Goal: Task Accomplishment & Management: Manage account settings

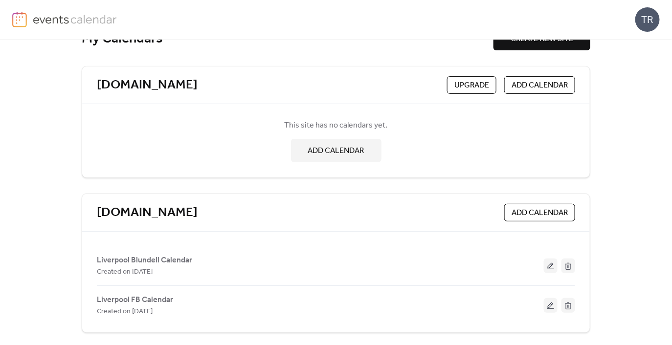
scroll to position [31, 0]
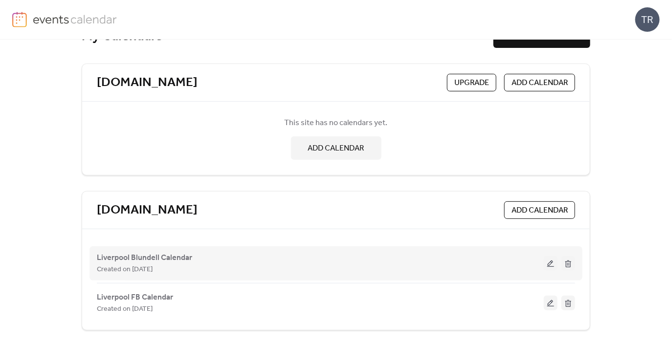
click at [551, 265] on button at bounding box center [551, 263] width 14 height 15
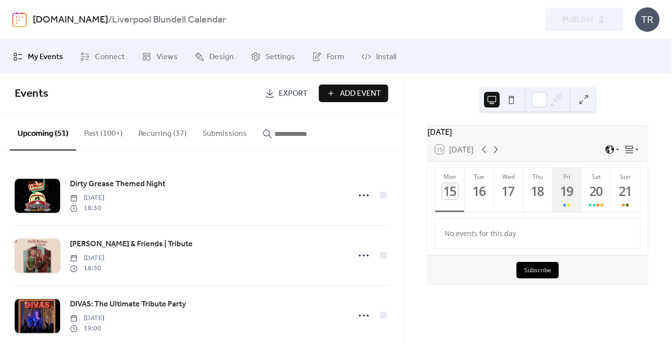
click at [574, 212] on button "Fri 19" at bounding box center [567, 190] width 29 height 45
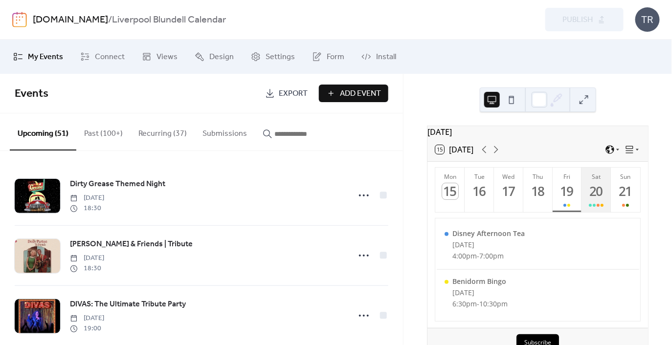
scroll to position [18, 0]
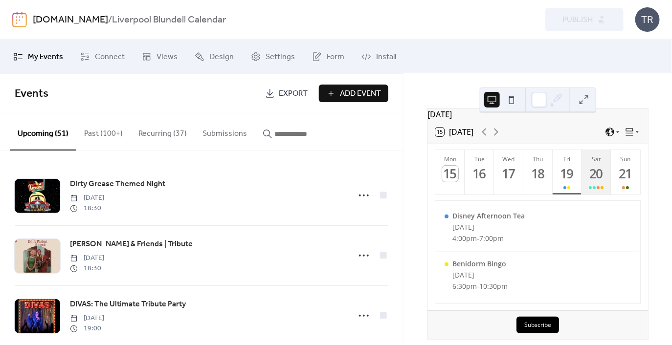
click at [596, 179] on div "20" at bounding box center [597, 174] width 16 height 16
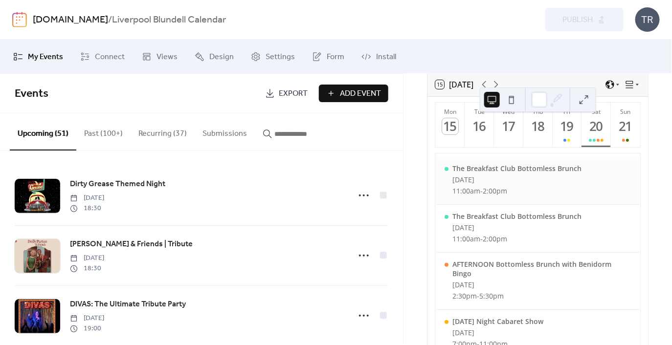
scroll to position [68, 0]
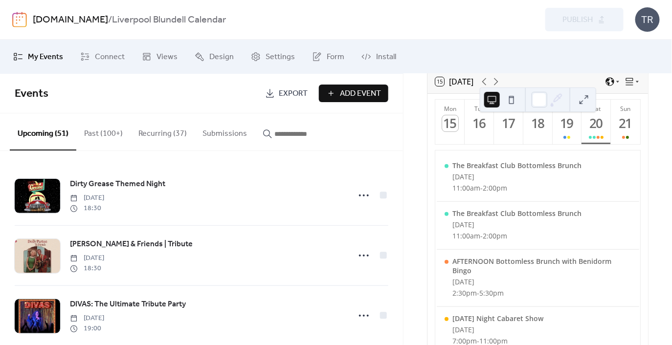
click at [157, 135] on button "Recurring (37)" at bounding box center [163, 132] width 64 height 36
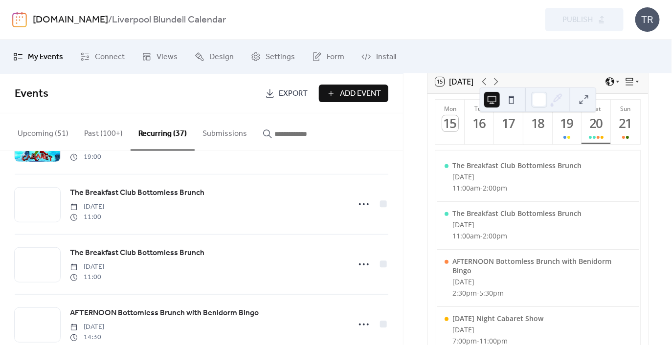
scroll to position [654, 0]
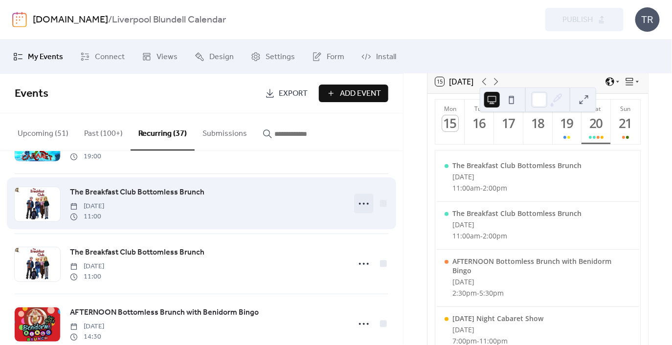
click at [364, 205] on icon at bounding box center [364, 204] width 16 height 16
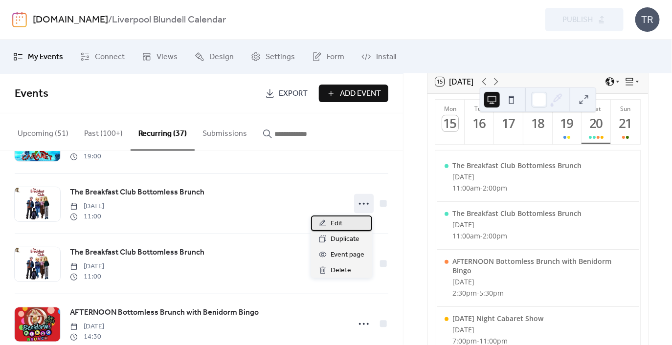
click at [361, 216] on div "Edit" at bounding box center [341, 224] width 61 height 16
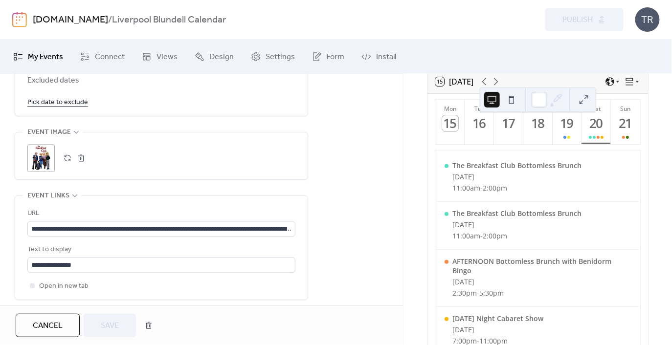
scroll to position [649, 0]
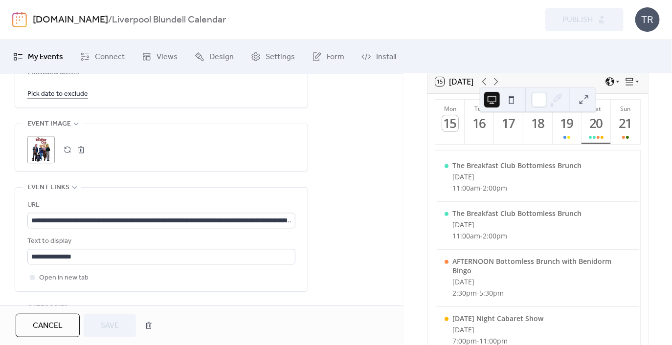
click at [69, 96] on link "Pick date to exclude" at bounding box center [57, 94] width 61 height 12
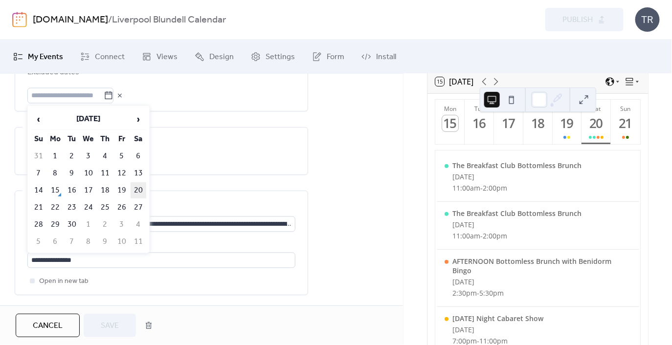
click at [139, 189] on td "20" at bounding box center [139, 191] width 16 height 16
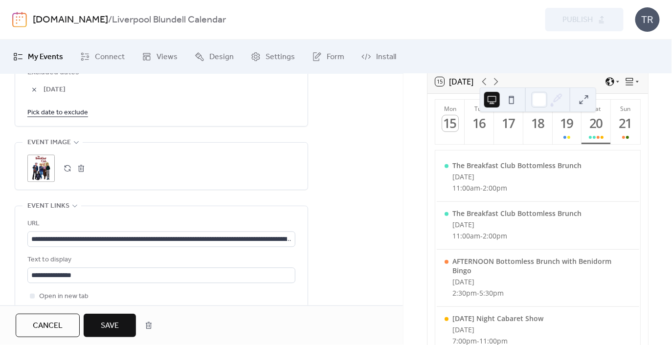
click at [113, 323] on span "Save" at bounding box center [110, 326] width 18 height 12
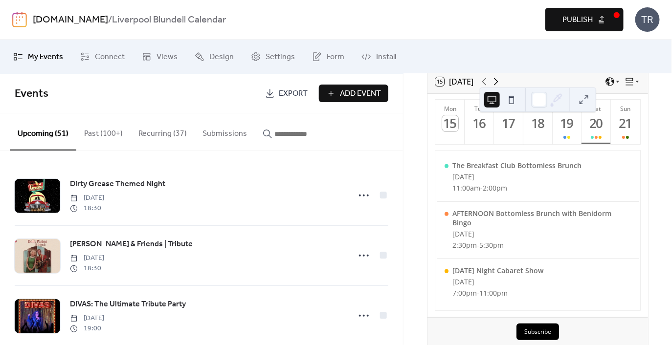
click at [498, 84] on icon at bounding box center [496, 82] width 12 height 12
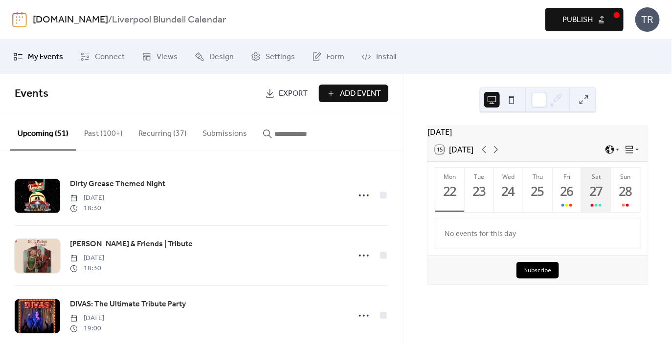
click at [594, 188] on div "27" at bounding box center [597, 191] width 16 height 16
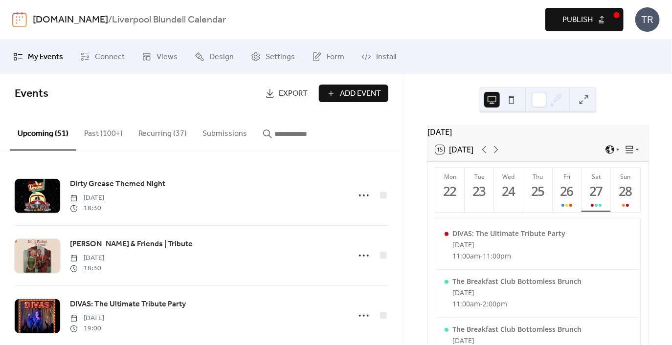
scroll to position [49, 0]
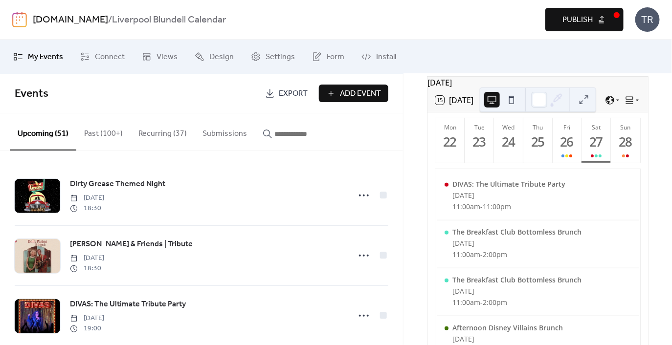
click at [169, 137] on button "Recurring (37)" at bounding box center [163, 132] width 64 height 36
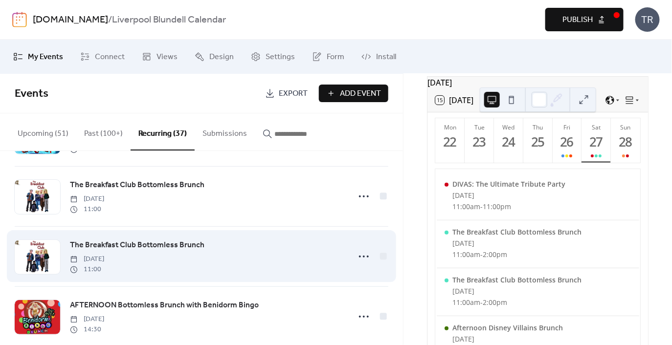
scroll to position [652, 0]
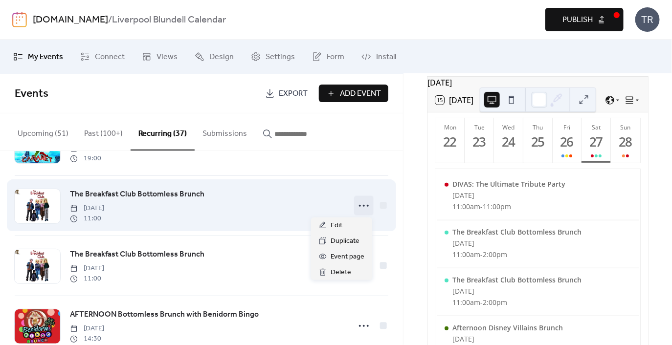
click at [359, 206] on icon at bounding box center [364, 206] width 16 height 16
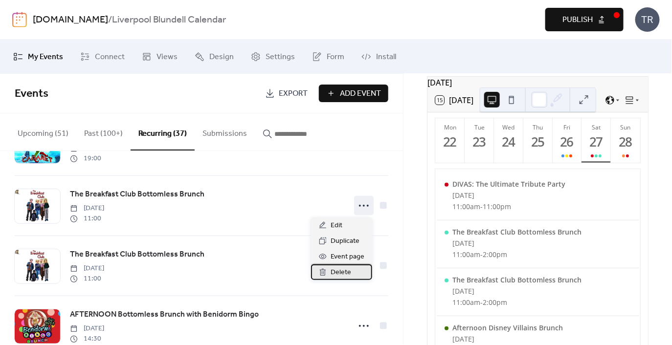
click at [342, 267] on div "Delete" at bounding box center [341, 273] width 61 height 16
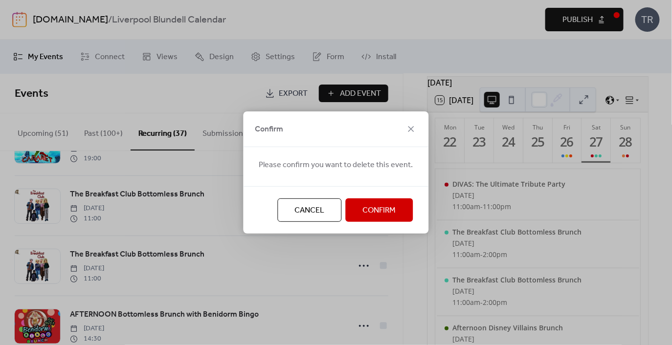
click at [363, 205] on span "Confirm" at bounding box center [379, 211] width 33 height 12
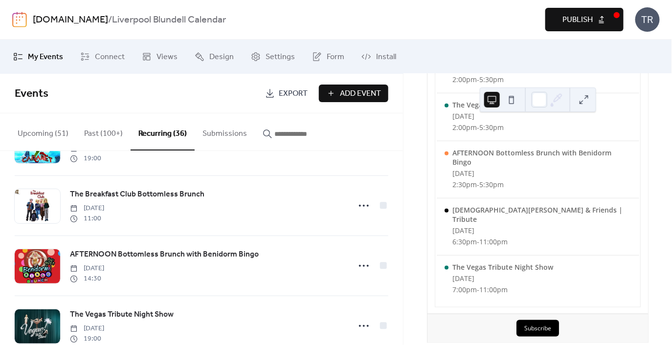
scroll to position [282, 0]
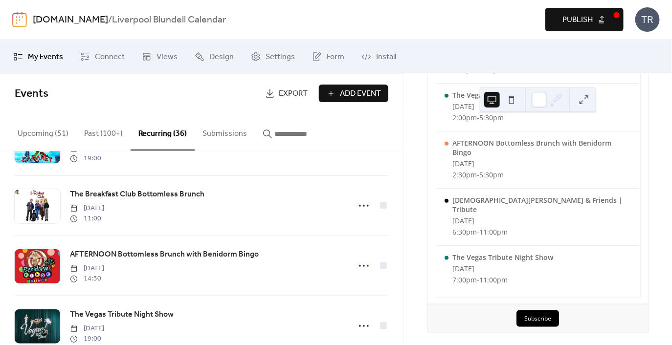
click at [43, 133] on button "Upcoming (51)" at bounding box center [43, 132] width 67 height 36
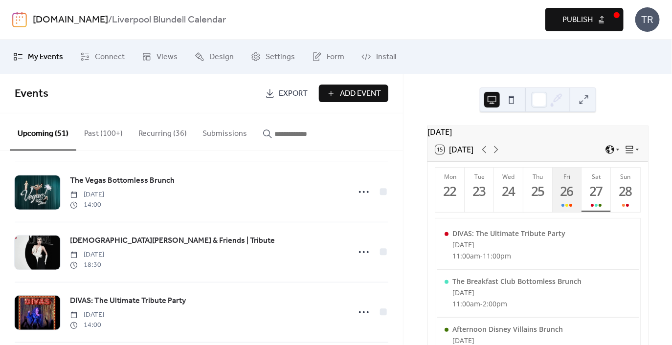
click at [558, 207] on button "Fri 26" at bounding box center [567, 190] width 29 height 45
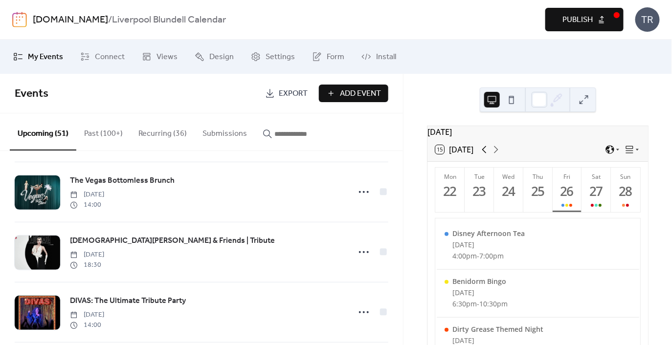
click at [483, 154] on icon at bounding box center [485, 150] width 12 height 12
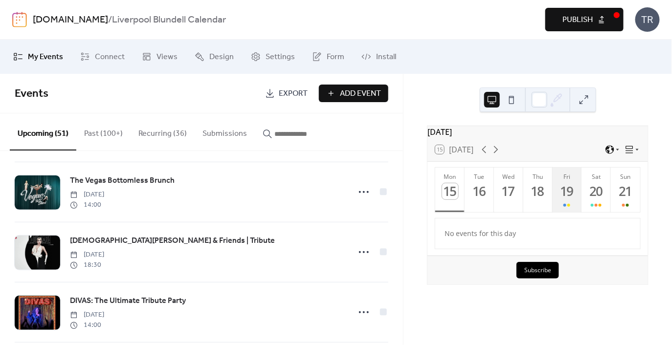
click at [564, 206] on div at bounding box center [567, 206] width 7 height 8
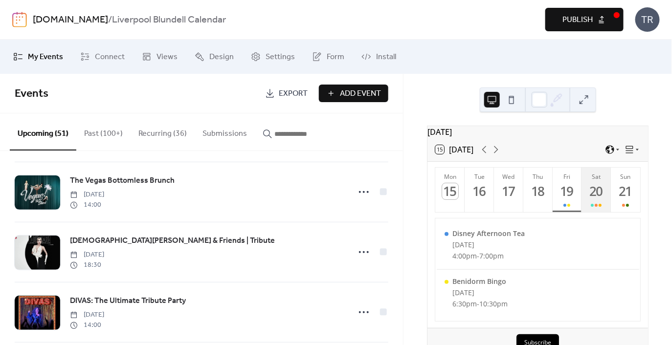
click at [603, 203] on button "Sat 20" at bounding box center [596, 190] width 29 height 45
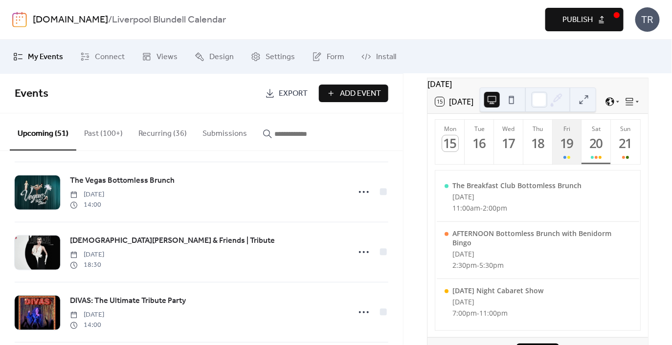
scroll to position [57, 0]
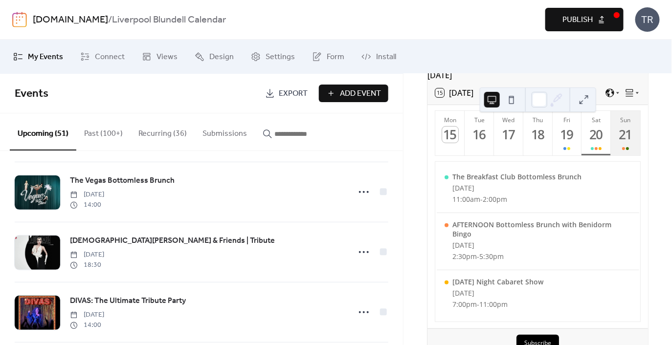
click at [615, 151] on button "Sun 21" at bounding box center [625, 133] width 29 height 45
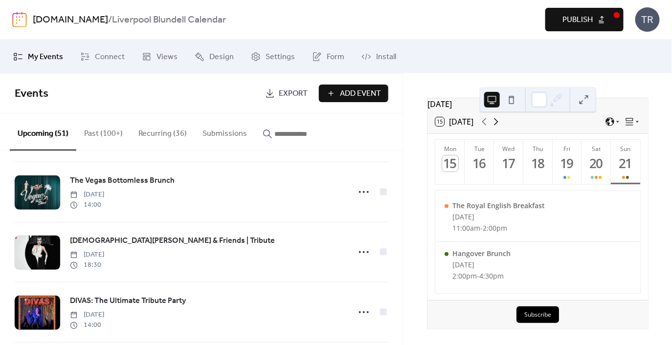
click at [498, 123] on icon at bounding box center [496, 121] width 4 height 7
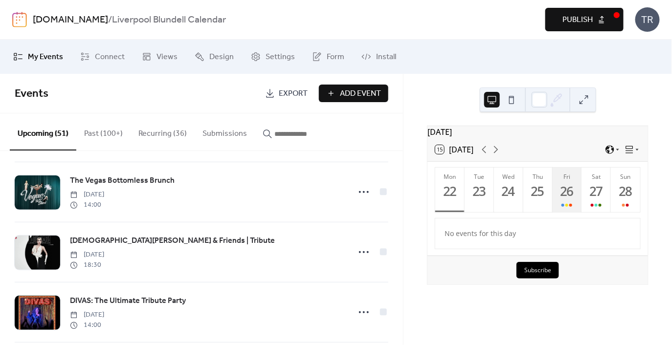
click at [578, 198] on button "Fri 26" at bounding box center [567, 190] width 29 height 45
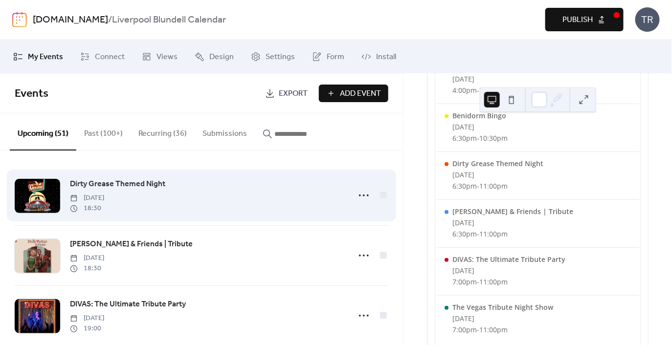
scroll to position [14, 0]
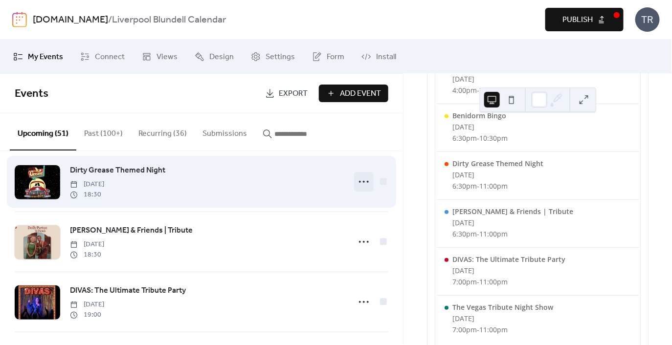
click at [363, 182] on circle at bounding box center [364, 182] width 2 height 2
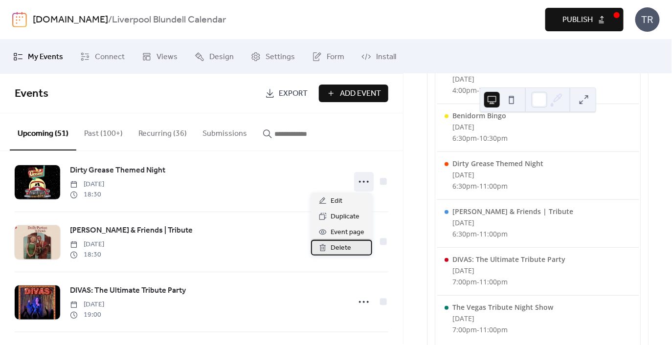
click at [342, 246] on span "Delete" at bounding box center [341, 249] width 21 height 12
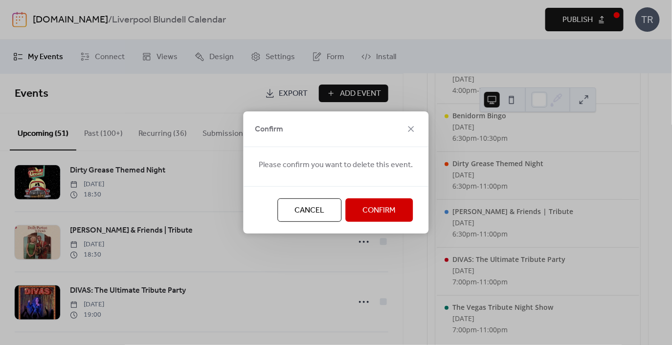
click at [358, 212] on button "Confirm" at bounding box center [380, 210] width 68 height 23
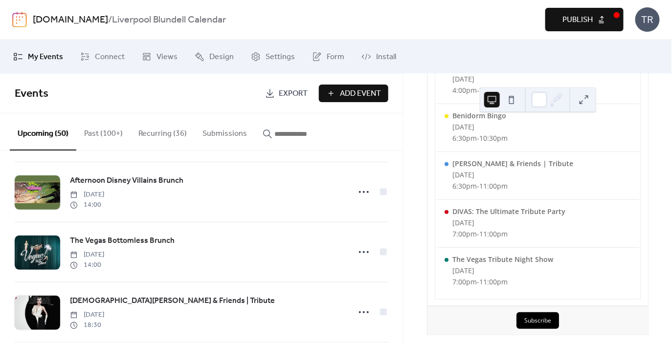
scroll to position [185, 0]
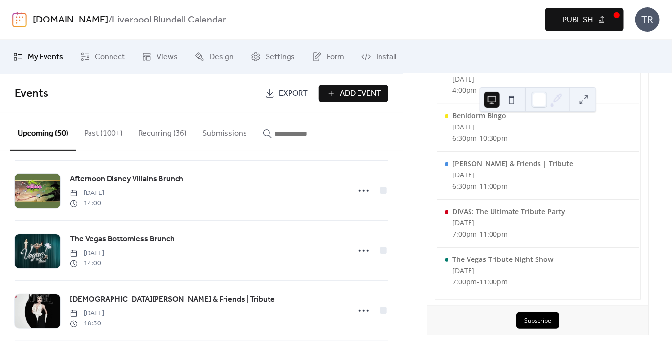
click at [155, 131] on button "Recurring (36)" at bounding box center [163, 132] width 64 height 36
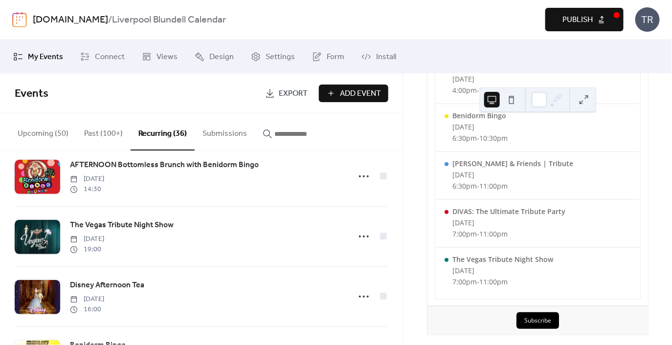
scroll to position [743, 0]
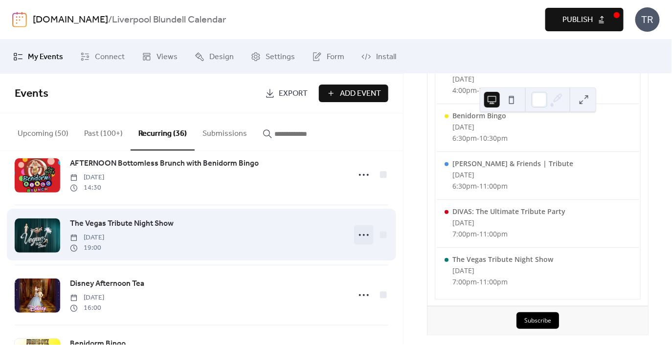
click at [358, 233] on icon at bounding box center [364, 236] width 16 height 16
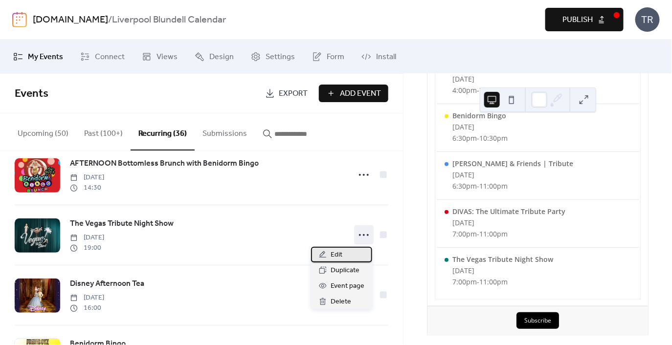
click at [361, 252] on div "Edit" at bounding box center [341, 255] width 61 height 16
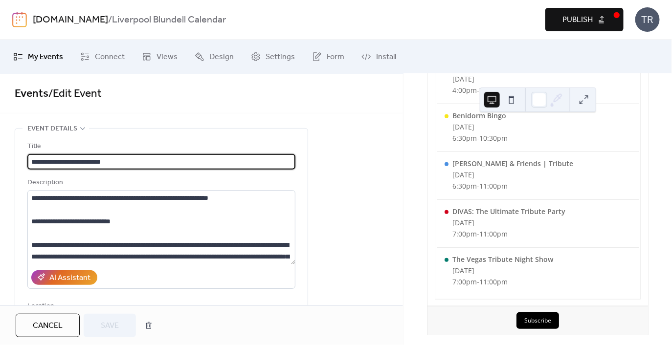
type input "**********"
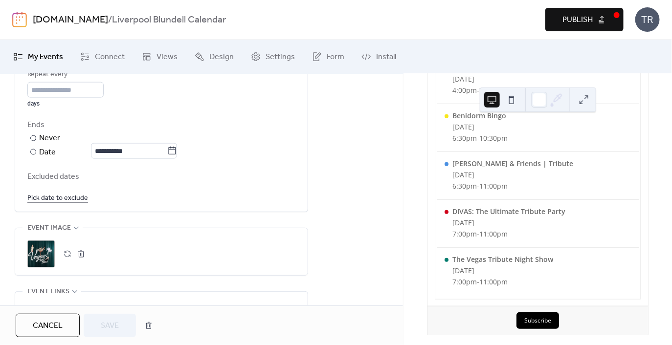
scroll to position [518, 0]
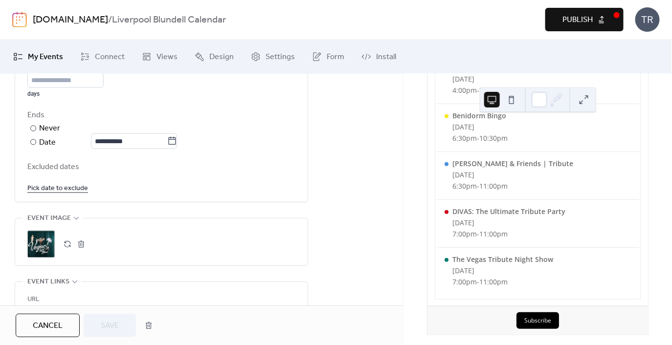
click at [66, 185] on link "Pick date to exclude" at bounding box center [57, 189] width 61 height 12
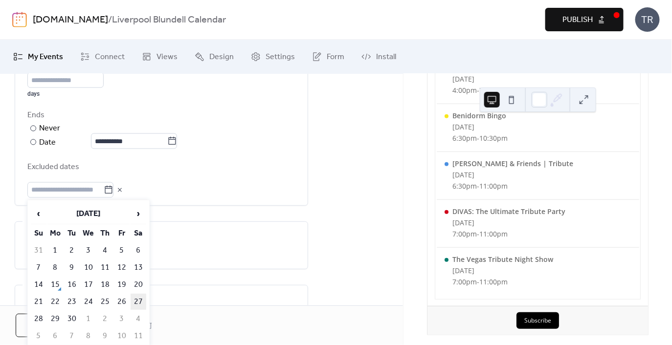
click at [137, 306] on td "27" at bounding box center [139, 302] width 16 height 16
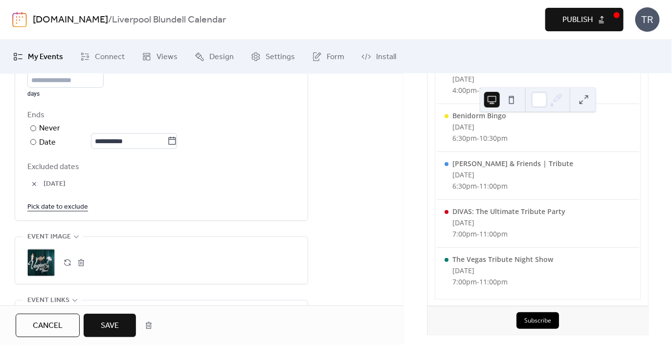
click at [101, 318] on button "Save" at bounding box center [110, 325] width 52 height 23
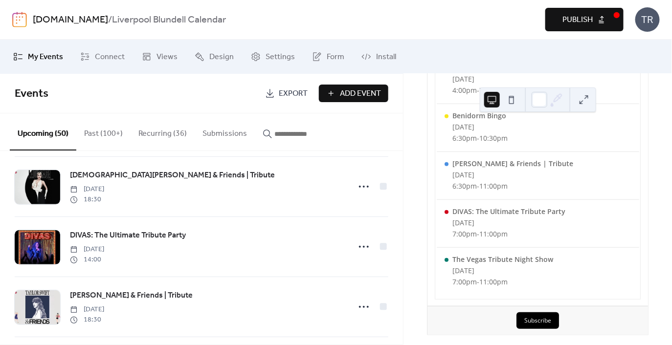
scroll to position [313, 0]
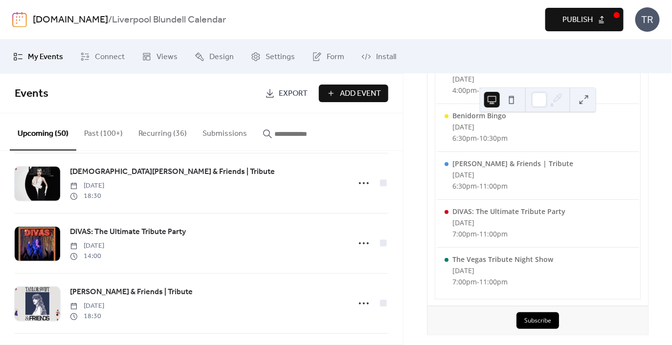
click at [287, 140] on input "button" at bounding box center [303, 134] width 59 height 12
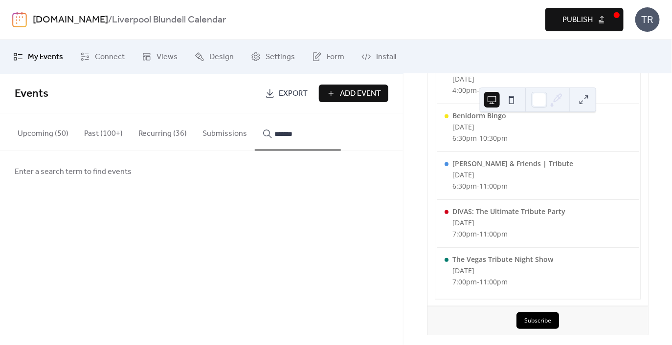
click at [255, 114] on button "*******" at bounding box center [298, 132] width 86 height 37
click at [255, 114] on button "***" at bounding box center [298, 132] width 86 height 37
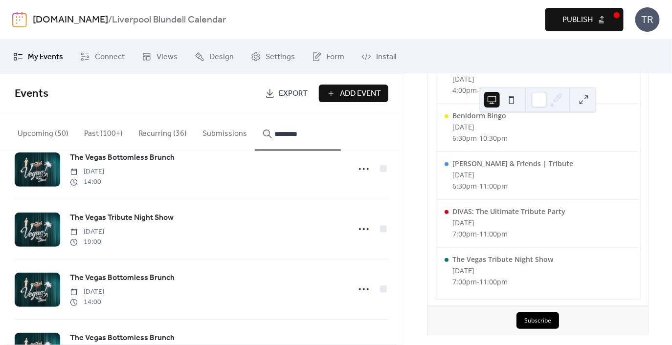
scroll to position [1220, 0]
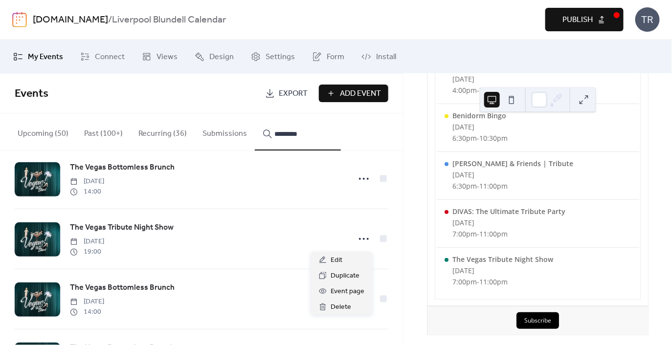
click at [358, 242] on icon at bounding box center [364, 239] width 16 height 16
click at [322, 308] on icon at bounding box center [323, 307] width 8 height 8
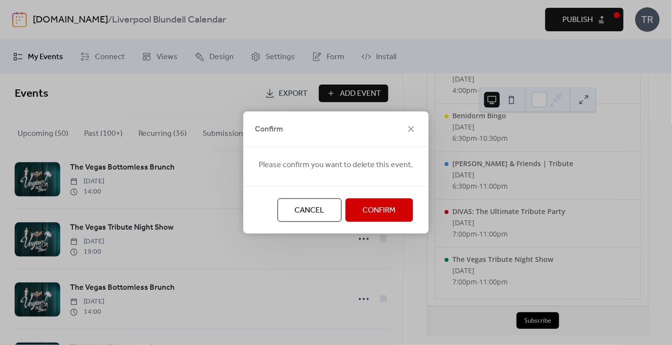
click at [372, 205] on span "Confirm" at bounding box center [379, 211] width 33 height 12
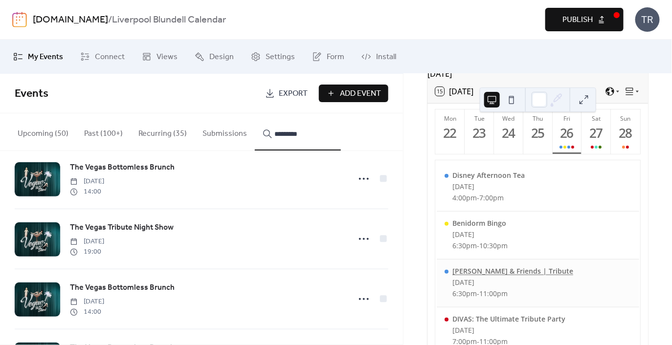
scroll to position [80, 0]
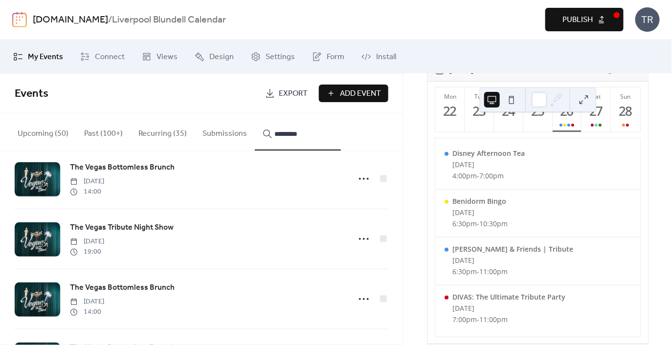
drag, startPoint x: 300, startPoint y: 134, endPoint x: 256, endPoint y: 132, distance: 44.5
click at [256, 132] on button "*********" at bounding box center [298, 132] width 86 height 37
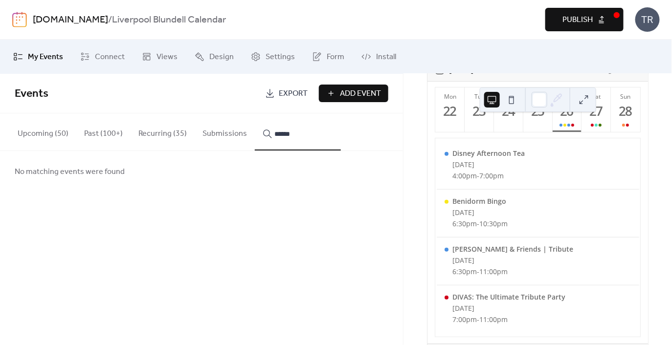
scroll to position [0, 0]
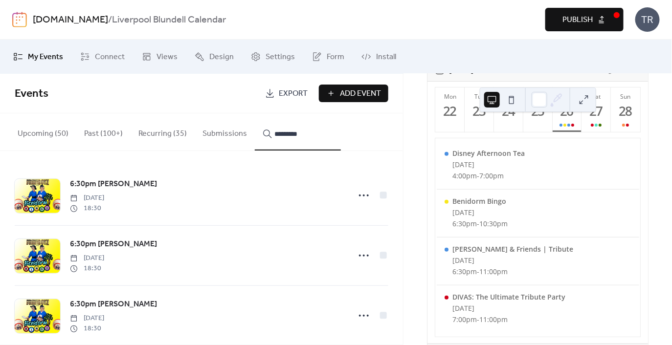
click at [255, 114] on button "********" at bounding box center [298, 132] width 86 height 37
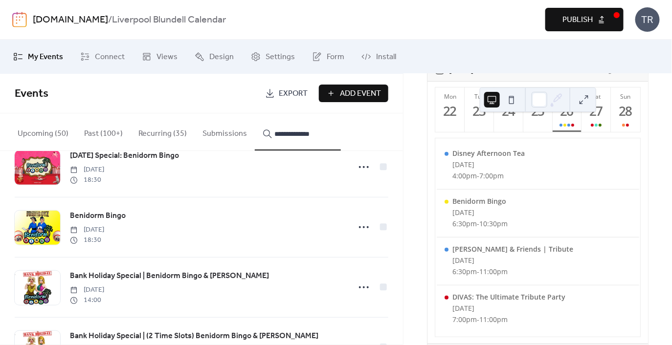
scroll to position [737, 0]
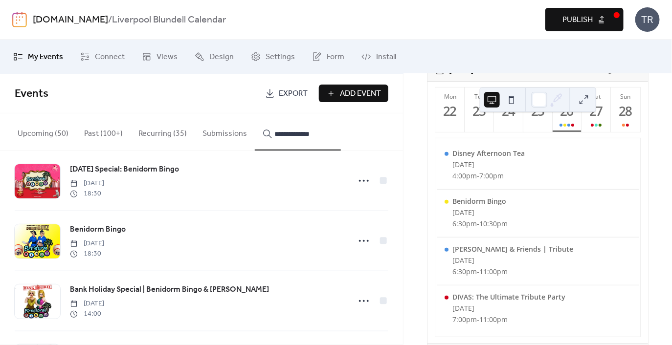
type input "**********"
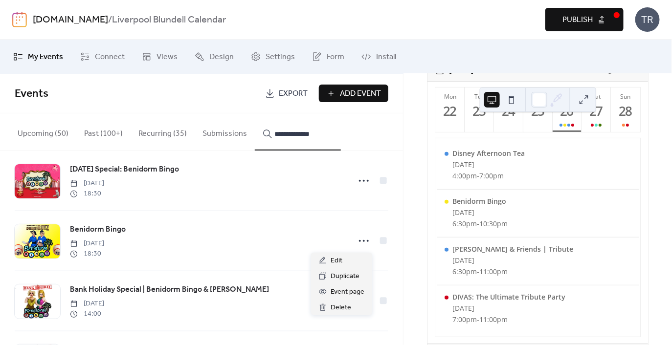
click at [367, 241] on circle at bounding box center [368, 241] width 2 height 2
click at [350, 258] on div "Edit" at bounding box center [341, 261] width 61 height 16
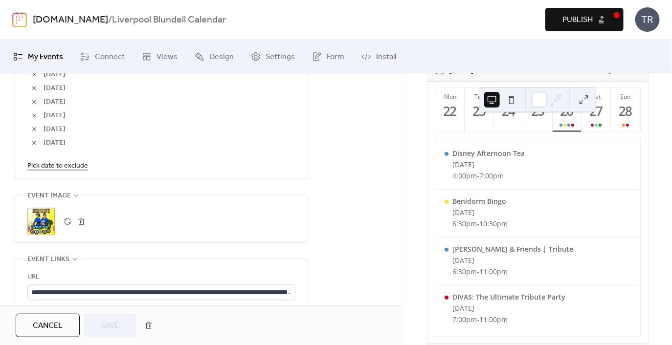
scroll to position [724, 0]
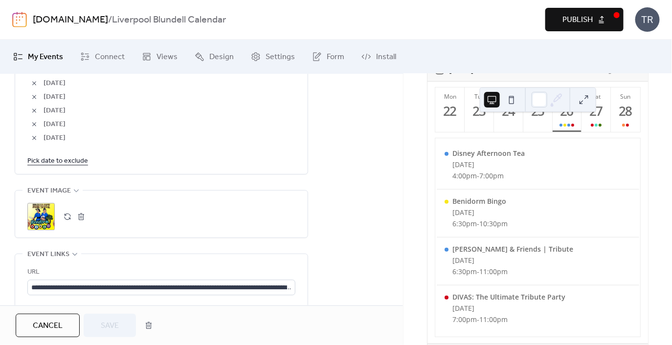
click at [75, 159] on link "Pick date to exclude" at bounding box center [57, 161] width 61 height 12
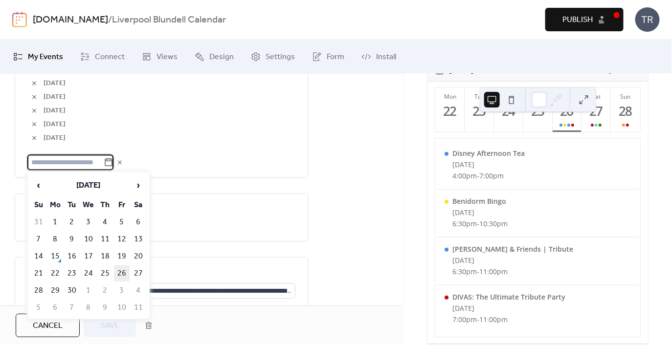
click at [128, 273] on td "26" at bounding box center [122, 274] width 16 height 16
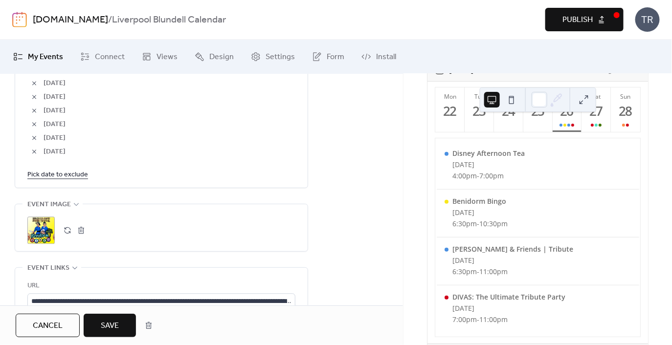
click at [108, 325] on span "Save" at bounding box center [110, 326] width 18 height 12
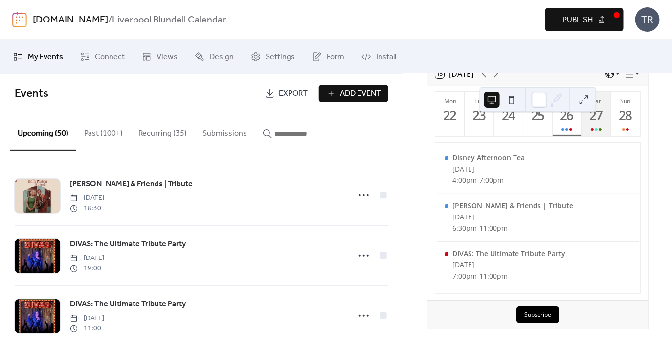
click at [586, 127] on button "Sat 27" at bounding box center [596, 114] width 29 height 45
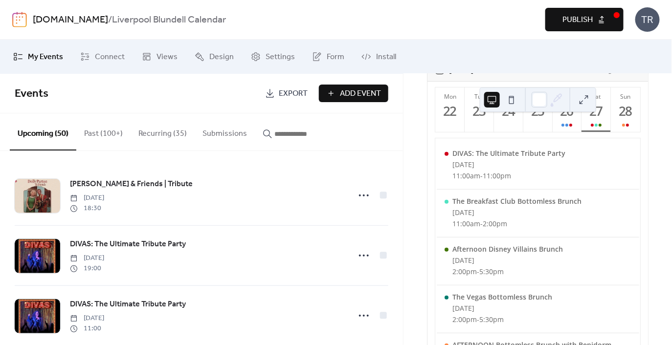
click at [282, 134] on input "button" at bounding box center [303, 134] width 59 height 12
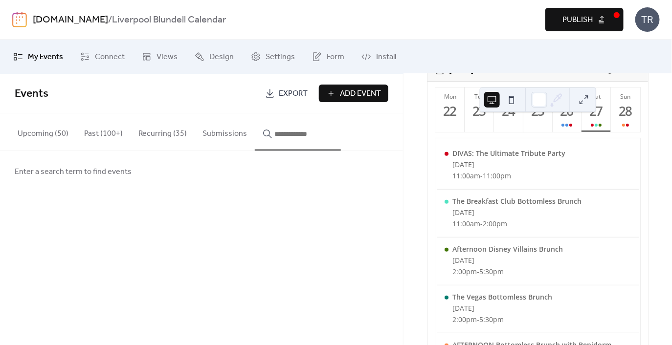
click at [282, 134] on input "button" at bounding box center [303, 134] width 59 height 12
click at [255, 114] on button "***" at bounding box center [298, 132] width 86 height 37
click at [255, 114] on button "**********" at bounding box center [298, 132] width 86 height 37
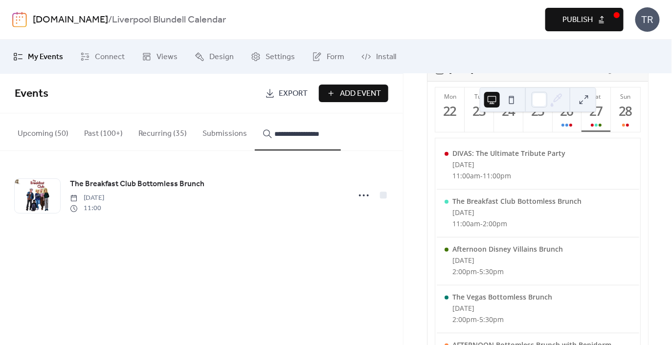
type input "**********"
click at [363, 196] on icon at bounding box center [364, 196] width 16 height 16
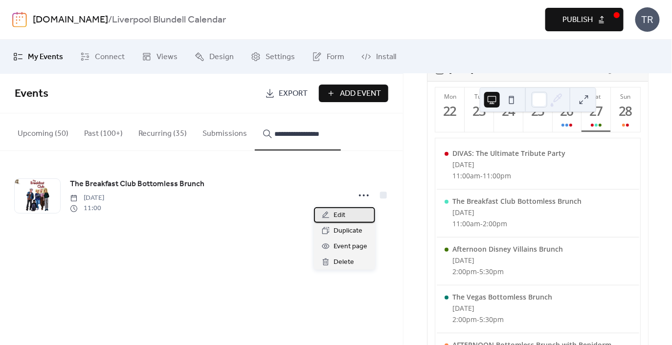
click at [349, 212] on div "Edit" at bounding box center [344, 215] width 61 height 16
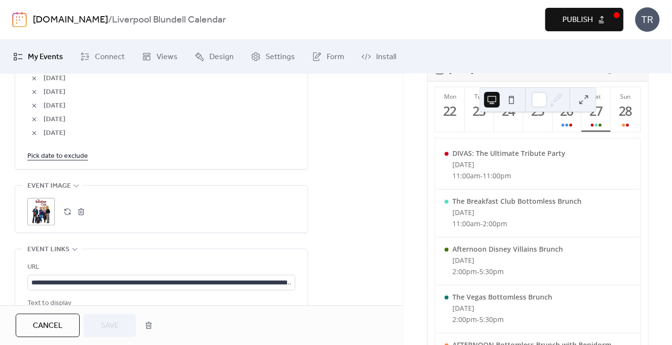
click at [59, 158] on link "Pick date to exclude" at bounding box center [57, 156] width 61 height 12
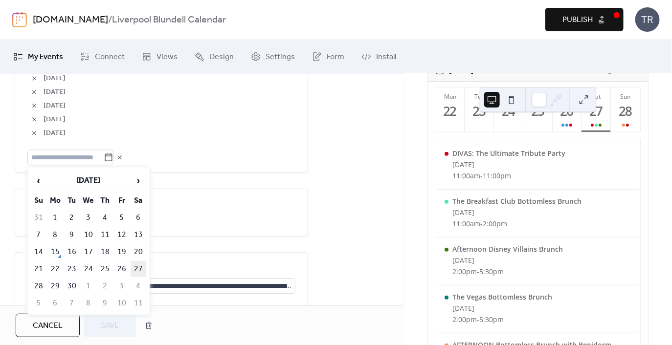
click at [137, 269] on td "27" at bounding box center [139, 269] width 16 height 16
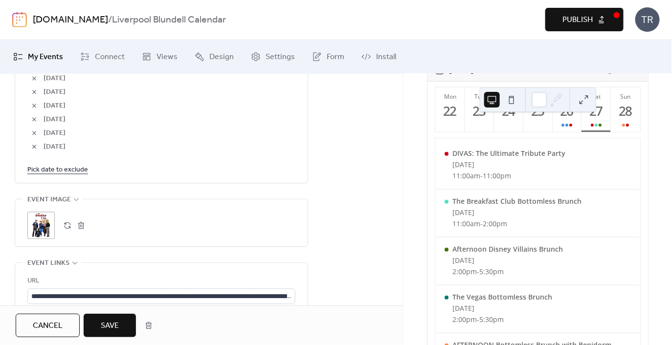
click at [106, 320] on span "Save" at bounding box center [110, 326] width 18 height 12
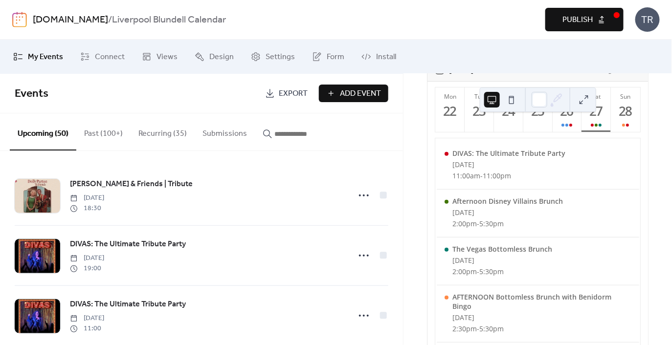
click at [306, 130] on input "button" at bounding box center [303, 134] width 59 height 12
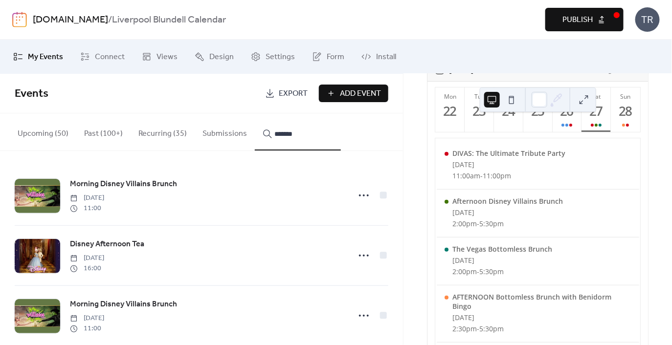
click at [255, 114] on button "******" at bounding box center [298, 132] width 86 height 37
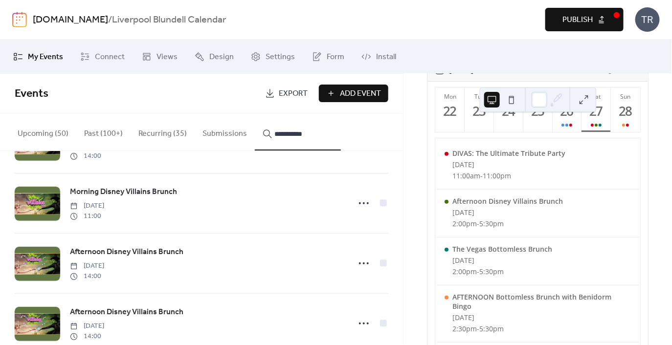
scroll to position [537, 0]
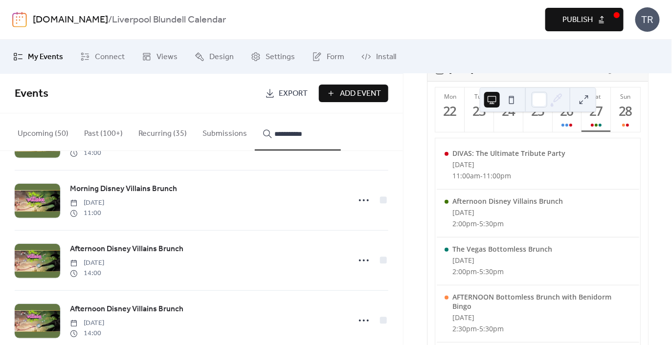
drag, startPoint x: 301, startPoint y: 135, endPoint x: 242, endPoint y: 132, distance: 59.3
click at [242, 132] on div "**********" at bounding box center [201, 133] width 403 height 38
click at [255, 114] on button "***" at bounding box center [298, 132] width 86 height 37
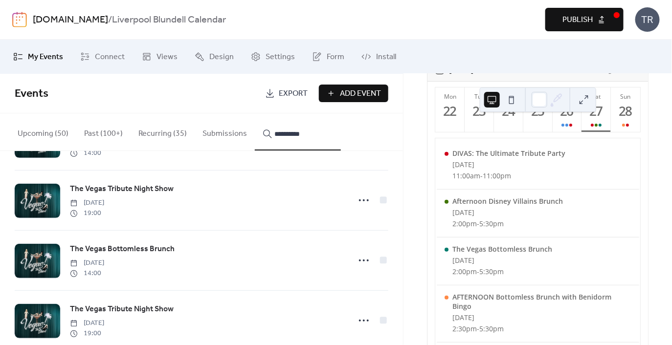
click at [255, 114] on button "*********" at bounding box center [298, 132] width 86 height 37
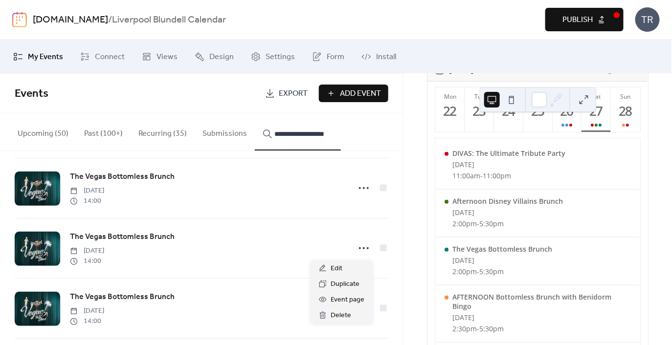
scroll to position [0, 0]
click at [358, 251] on icon at bounding box center [364, 249] width 16 height 16
click at [343, 312] on span "Delete" at bounding box center [341, 316] width 21 height 12
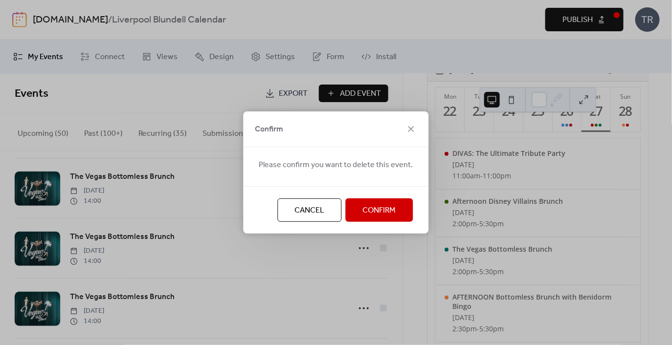
click at [370, 208] on span "Confirm" at bounding box center [379, 211] width 33 height 12
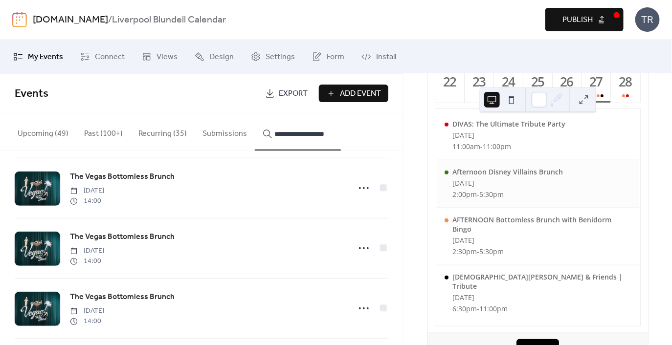
scroll to position [106, 0]
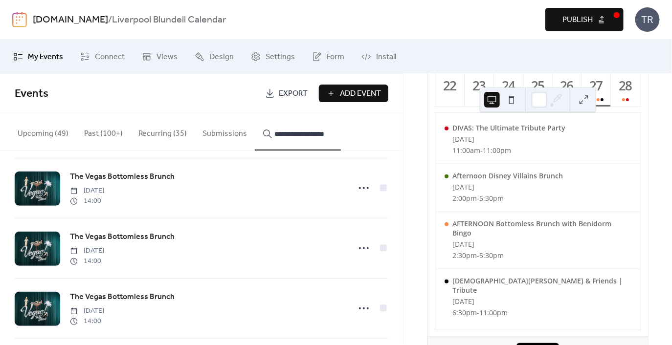
click at [288, 137] on input "**********" at bounding box center [303, 134] width 59 height 12
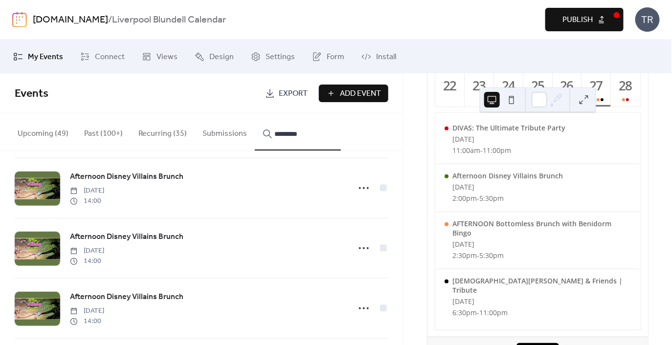
type input "*********"
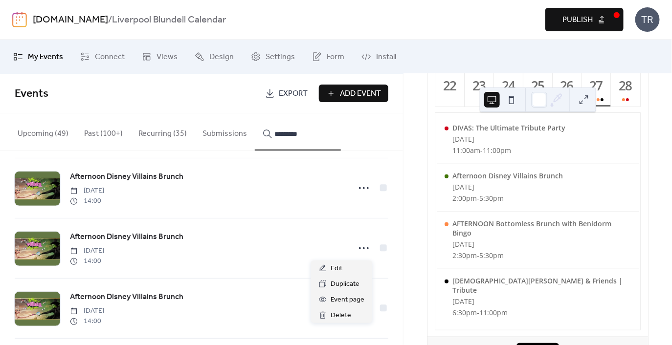
click at [363, 247] on icon at bounding box center [364, 249] width 16 height 16
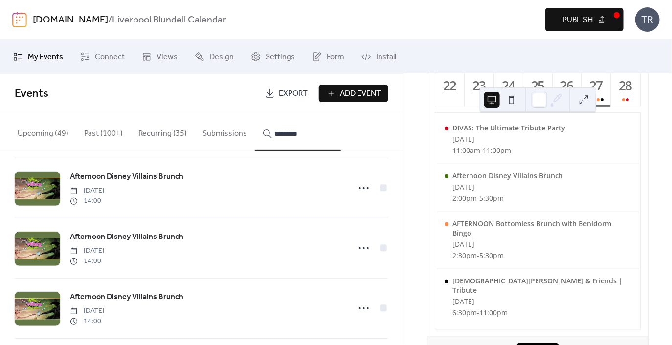
click at [314, 243] on div "Afternoon Disney Villains Brunch [DATE] 14:00" at bounding box center [207, 248] width 274 height 35
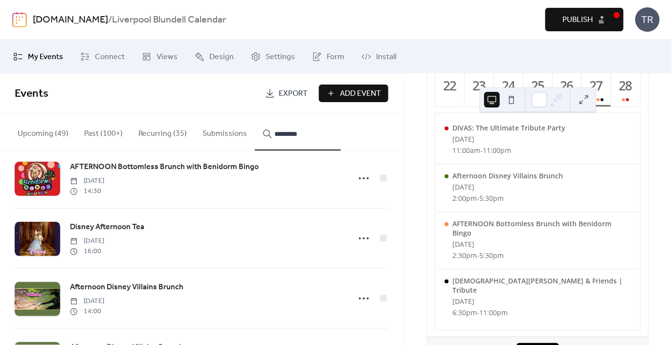
scroll to position [0, 0]
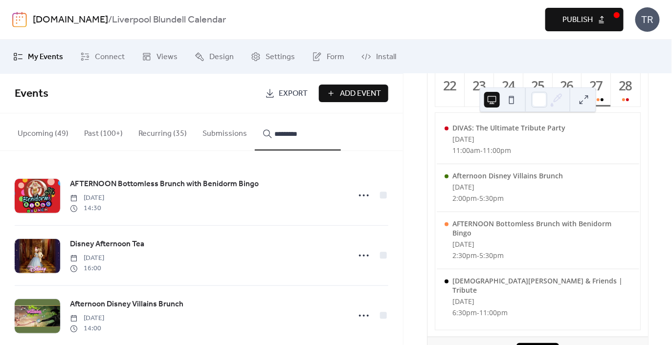
click at [365, 201] on icon at bounding box center [364, 196] width 16 height 16
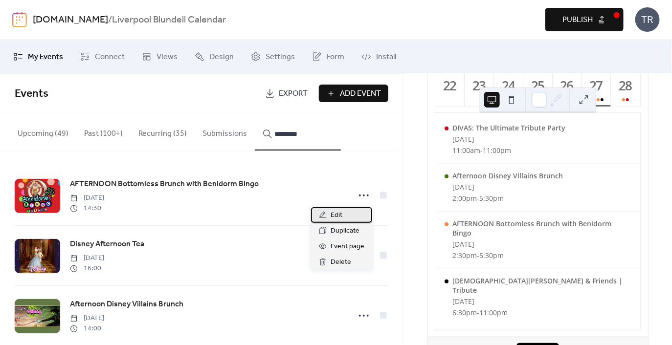
click at [343, 213] on div "Edit" at bounding box center [341, 215] width 61 height 16
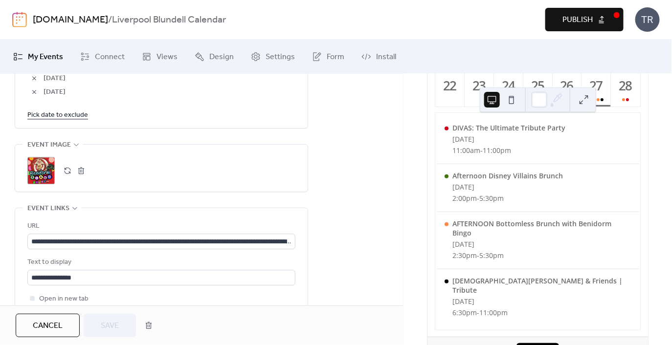
scroll to position [801, 0]
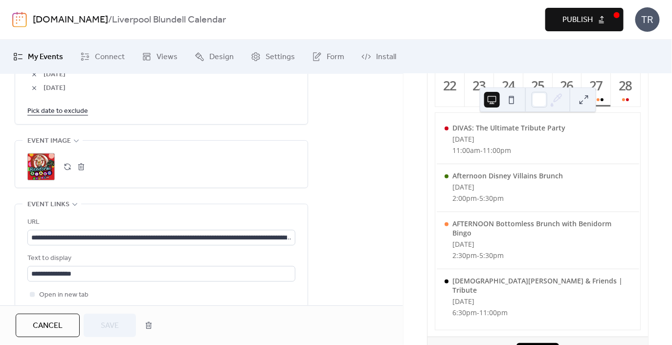
click at [76, 109] on link "Pick date to exclude" at bounding box center [57, 111] width 61 height 12
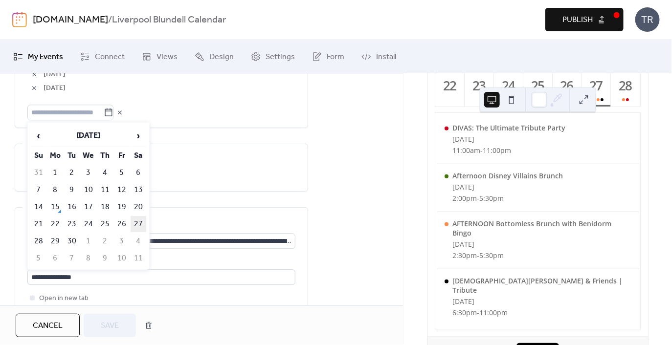
click at [138, 224] on td "27" at bounding box center [139, 224] width 16 height 16
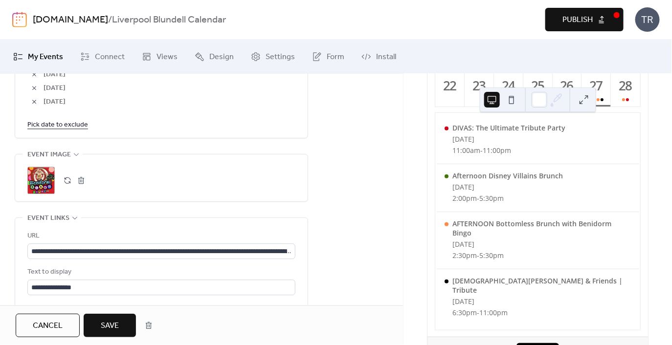
click at [116, 317] on button "Save" at bounding box center [110, 325] width 52 height 23
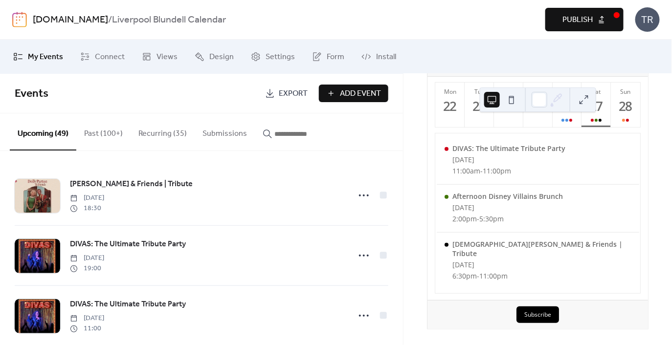
scroll to position [81, 0]
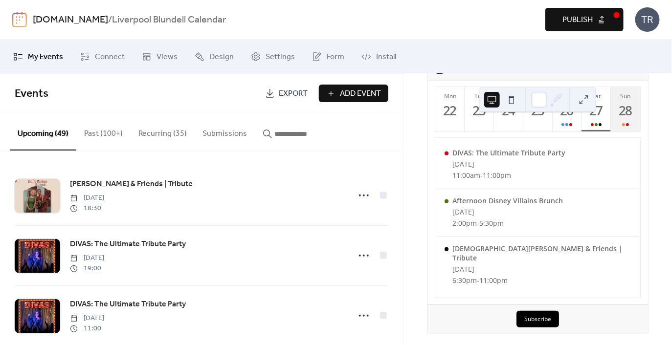
click at [622, 119] on div "28" at bounding box center [626, 111] width 16 height 16
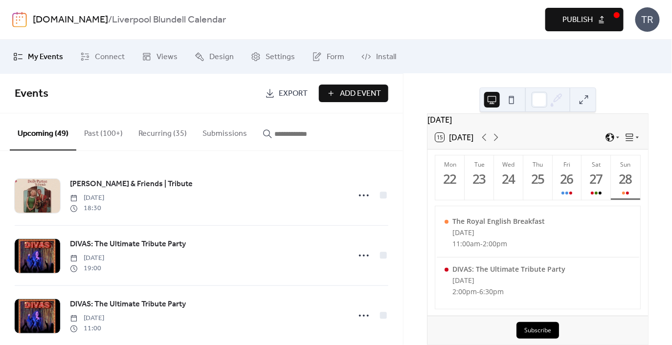
scroll to position [10, 0]
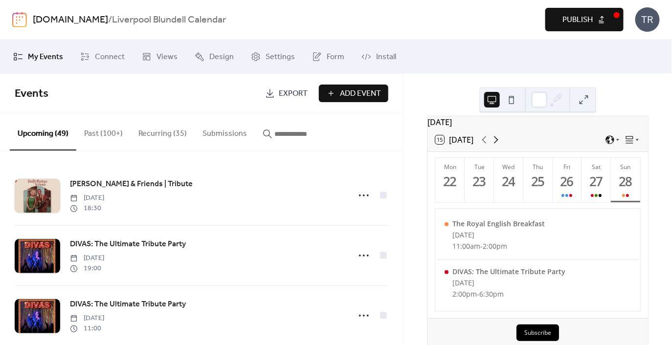
click at [499, 146] on icon at bounding box center [496, 140] width 12 height 12
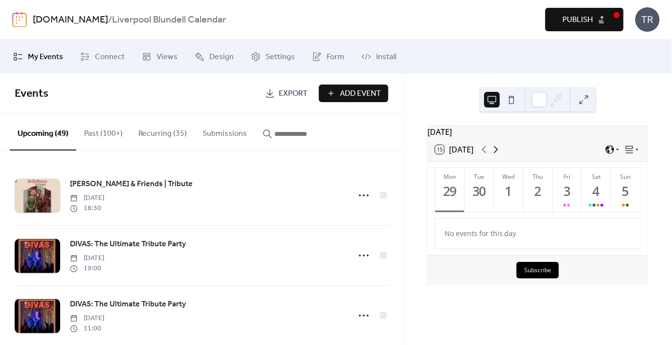
scroll to position [0, 0]
click at [571, 197] on div "3" at bounding box center [567, 191] width 16 height 16
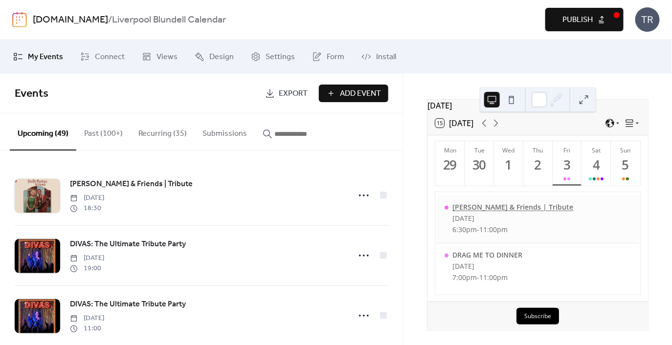
scroll to position [27, 0]
click at [599, 168] on div "4" at bounding box center [597, 165] width 16 height 16
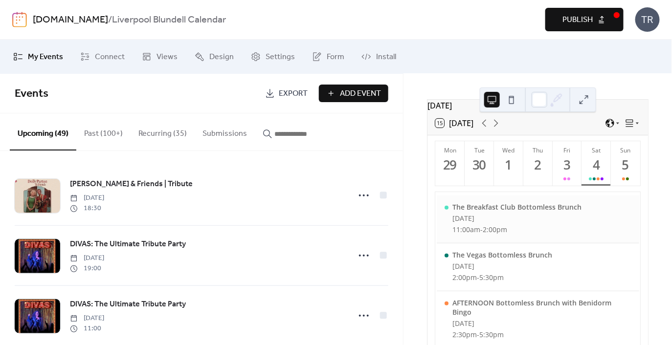
scroll to position [0, 0]
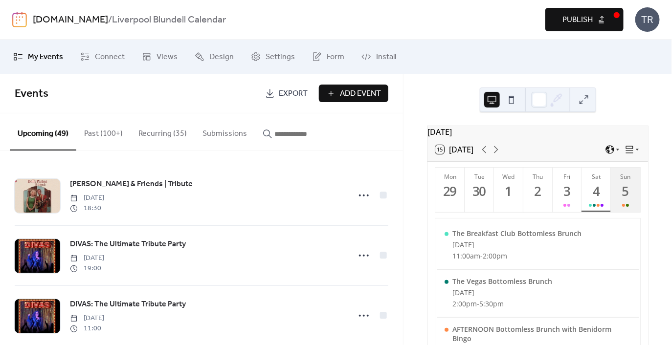
click at [622, 200] on div "5" at bounding box center [626, 191] width 16 height 16
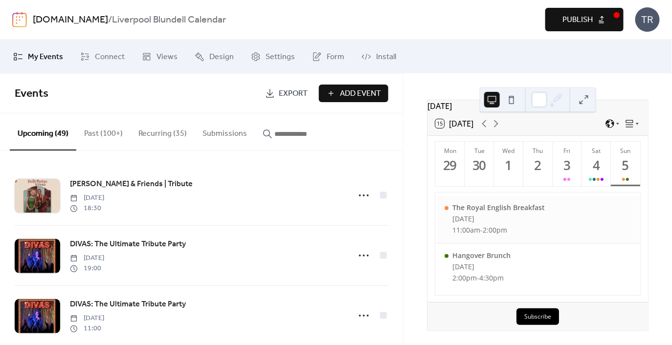
scroll to position [33, 0]
click at [496, 124] on icon at bounding box center [496, 122] width 12 height 12
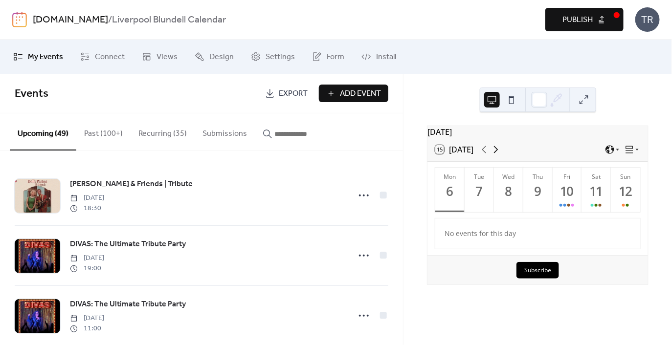
scroll to position [0, 0]
click at [575, 186] on button "Fri 10" at bounding box center [567, 190] width 29 height 45
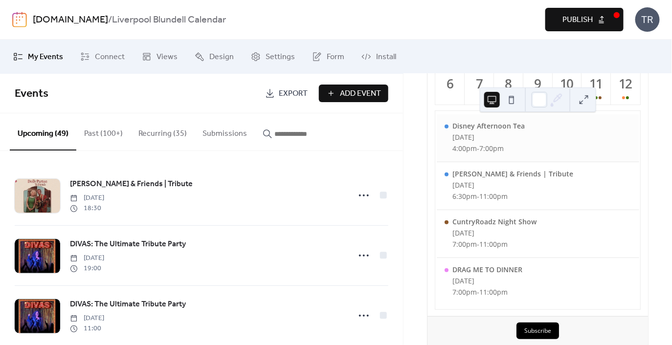
scroll to position [112, 0]
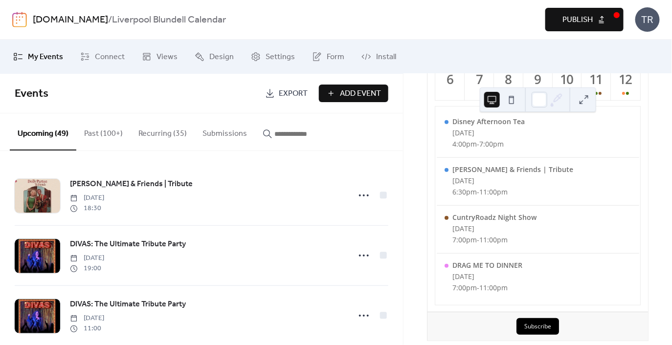
click at [291, 136] on input "button" at bounding box center [303, 134] width 59 height 12
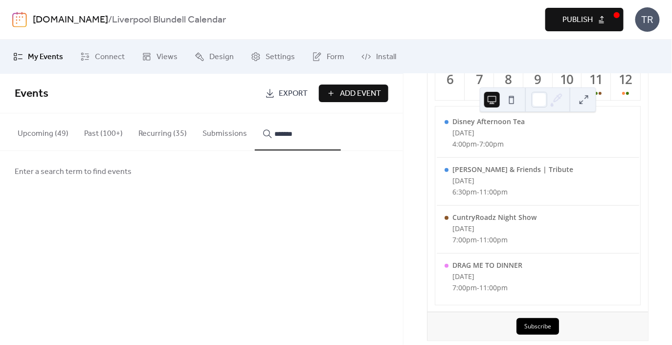
click at [255, 114] on button "********" at bounding box center [298, 132] width 86 height 37
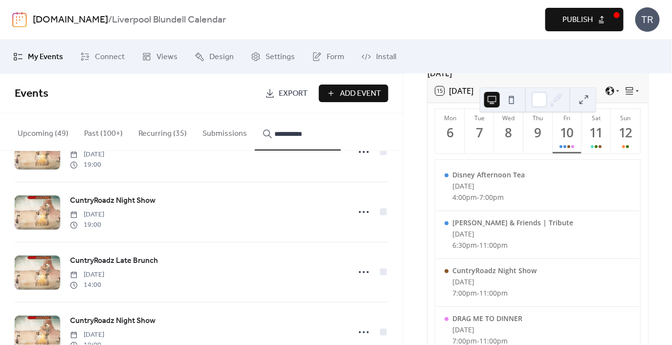
scroll to position [1060, 0]
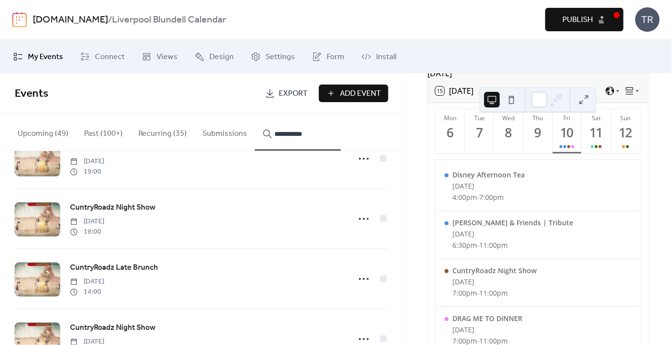
click at [361, 222] on icon at bounding box center [364, 219] width 16 height 16
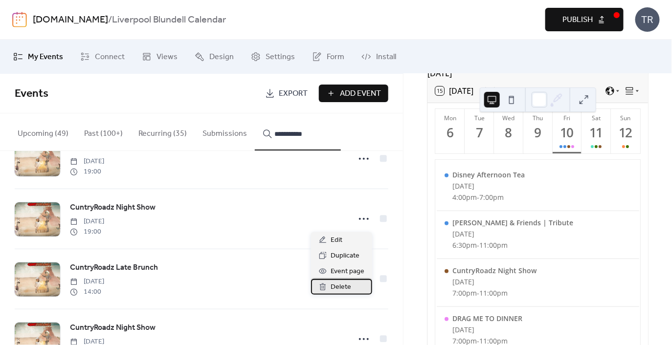
click at [341, 285] on span "Delete" at bounding box center [341, 288] width 21 height 12
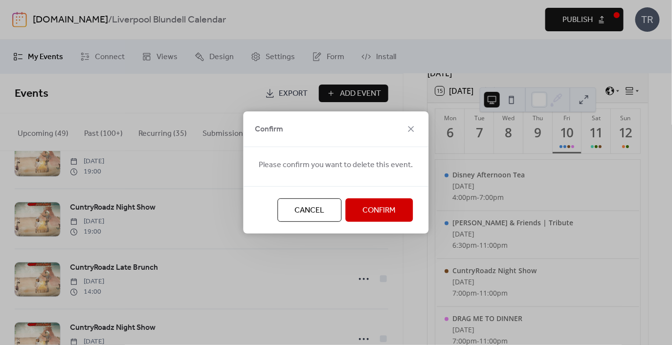
click at [372, 215] on span "Confirm" at bounding box center [379, 211] width 33 height 12
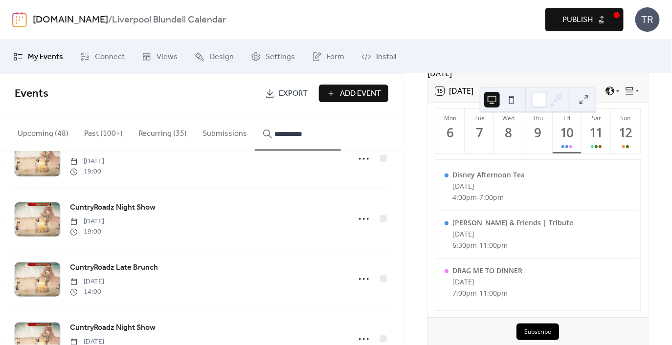
click at [292, 132] on input "**********" at bounding box center [303, 134] width 59 height 12
click at [255, 114] on button "*****" at bounding box center [298, 132] width 86 height 37
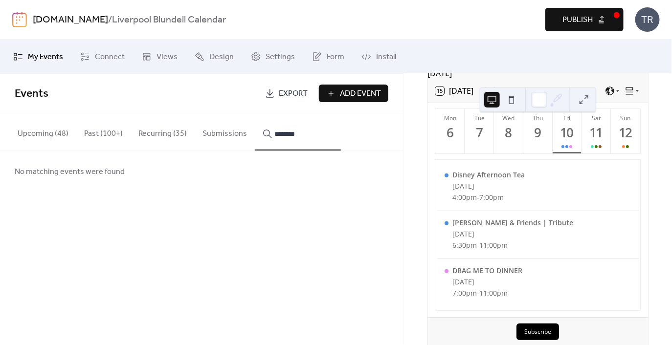
scroll to position [0, 0]
click at [255, 114] on button "****" at bounding box center [298, 132] width 86 height 37
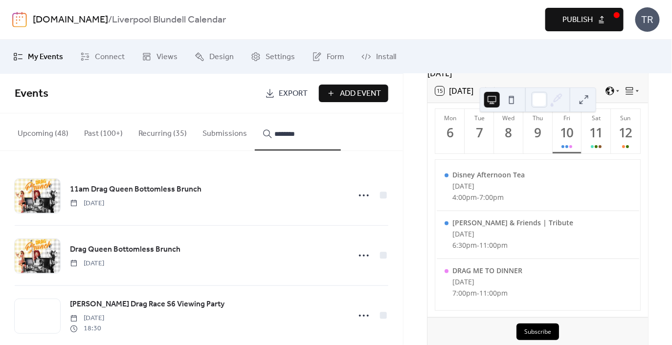
click at [255, 114] on button "*******" at bounding box center [298, 132] width 86 height 37
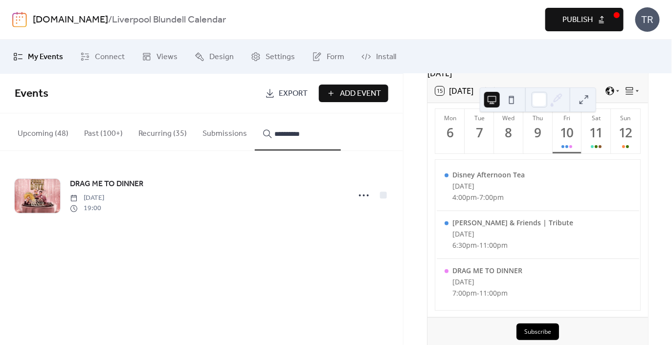
type input "**********"
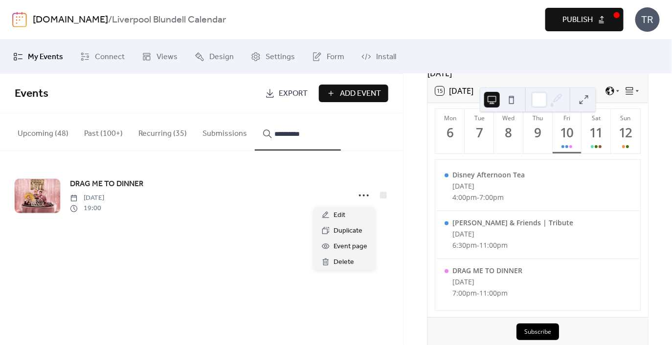
click at [362, 190] on icon at bounding box center [364, 196] width 16 height 16
click at [356, 213] on div "Edit" at bounding box center [344, 215] width 61 height 16
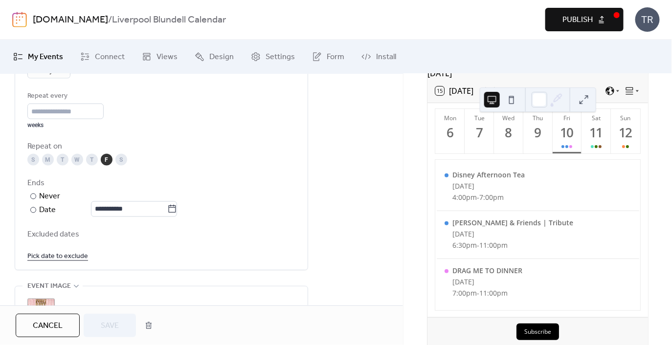
scroll to position [508, 0]
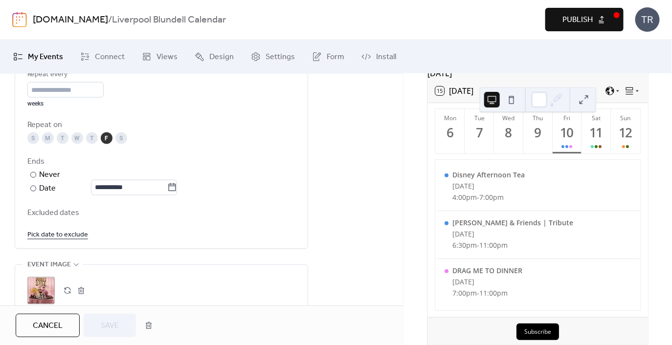
click at [49, 235] on link "Pick date to exclude" at bounding box center [57, 235] width 61 height 12
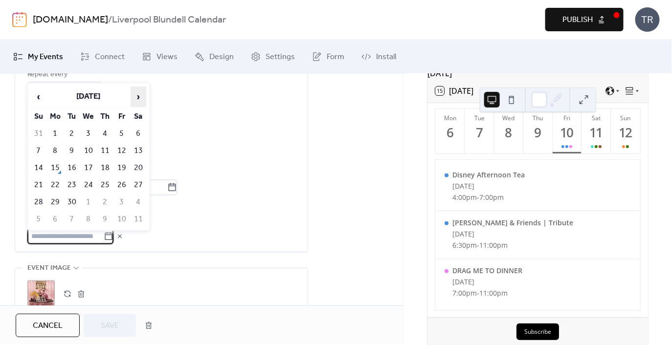
click at [139, 97] on span "›" at bounding box center [138, 97] width 15 height 20
click at [125, 144] on td "10" at bounding box center [122, 151] width 16 height 16
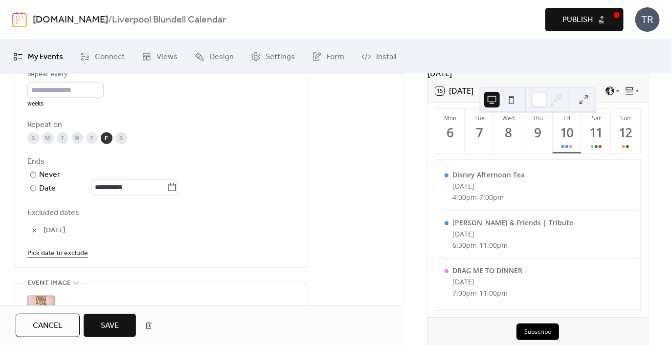
click at [122, 314] on button "Save" at bounding box center [110, 325] width 52 height 23
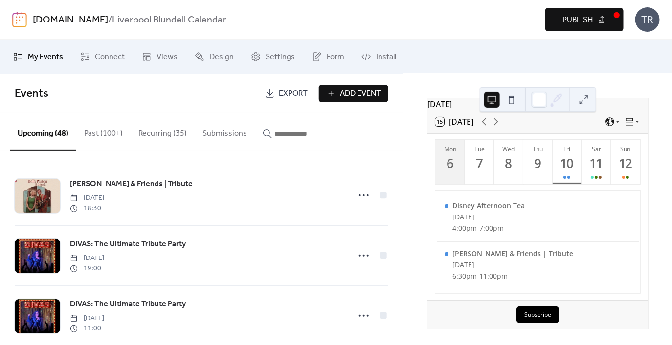
scroll to position [33, 0]
click at [574, 17] on span "Publish" at bounding box center [578, 20] width 30 height 12
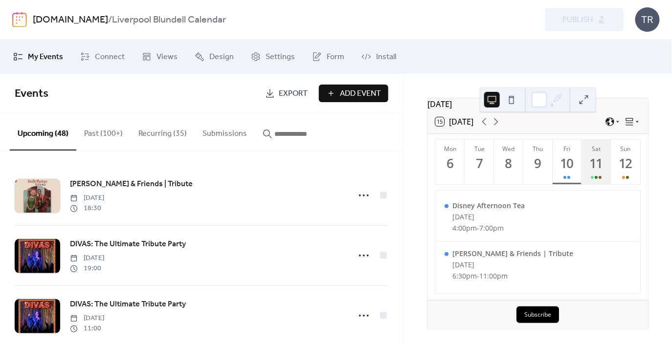
click at [586, 164] on button "Sat 11" at bounding box center [596, 162] width 29 height 45
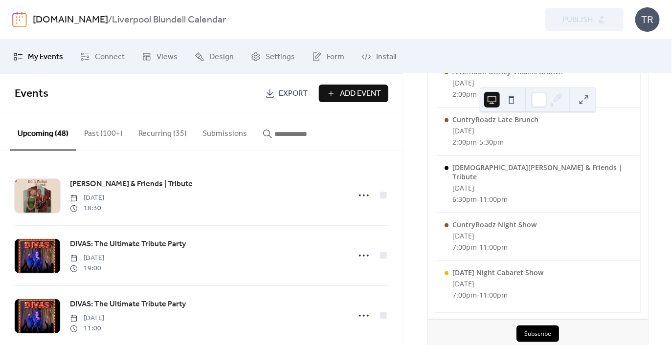
scroll to position [200, 0]
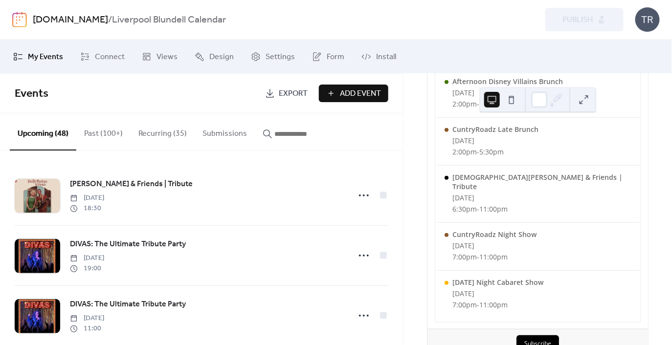
click at [295, 136] on input "button" at bounding box center [303, 134] width 59 height 12
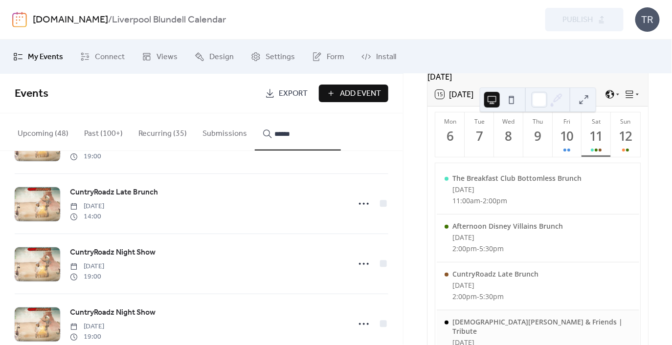
scroll to position [57, 0]
type input "******"
click at [359, 265] on icon at bounding box center [364, 264] width 16 height 16
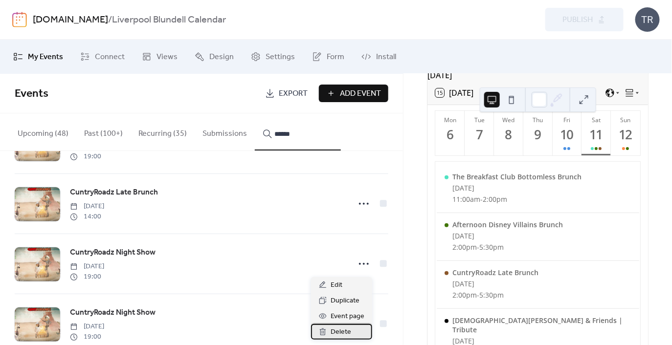
click at [342, 330] on span "Delete" at bounding box center [341, 333] width 21 height 12
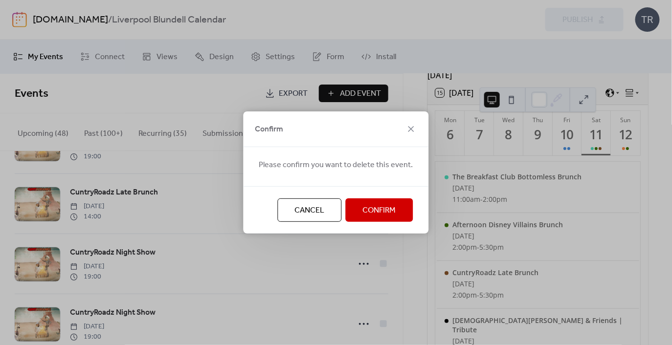
click at [364, 207] on span "Confirm" at bounding box center [379, 211] width 33 height 12
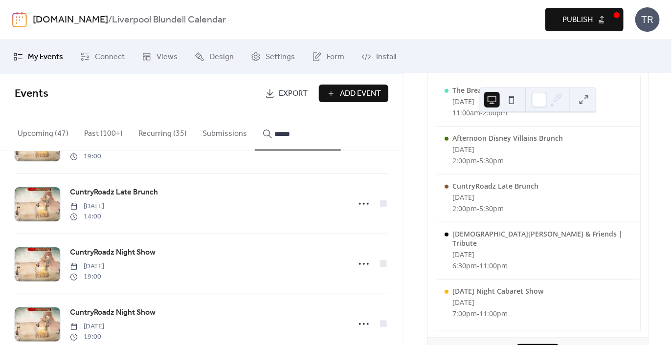
scroll to position [1127, 0]
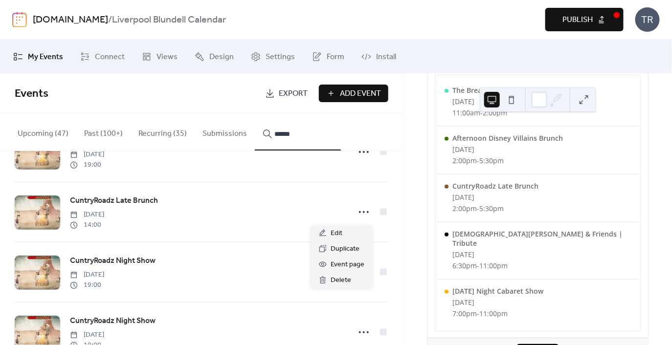
click at [366, 216] on icon at bounding box center [364, 213] width 16 height 16
click at [359, 212] on icon at bounding box center [364, 213] width 16 height 16
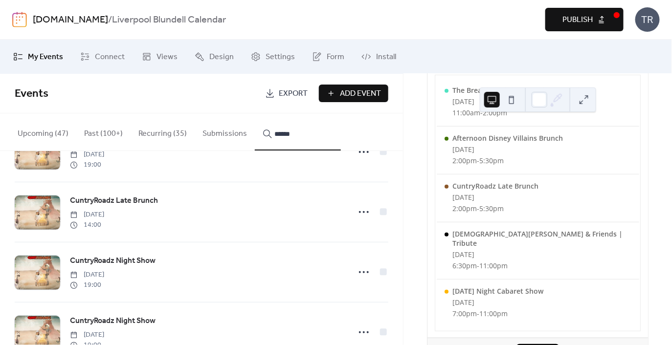
click at [359, 213] on icon at bounding box center [364, 213] width 16 height 16
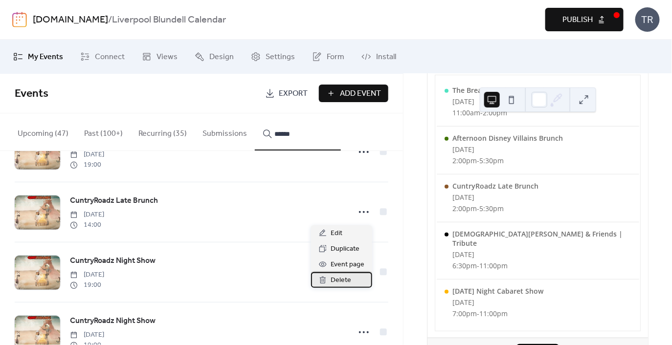
click at [347, 278] on span "Delete" at bounding box center [341, 281] width 21 height 12
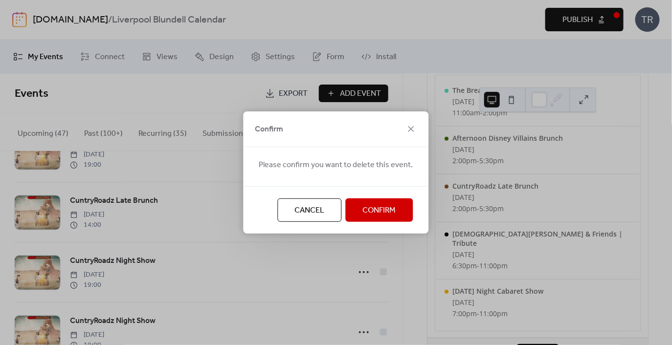
click at [363, 207] on span "Confirm" at bounding box center [379, 211] width 33 height 12
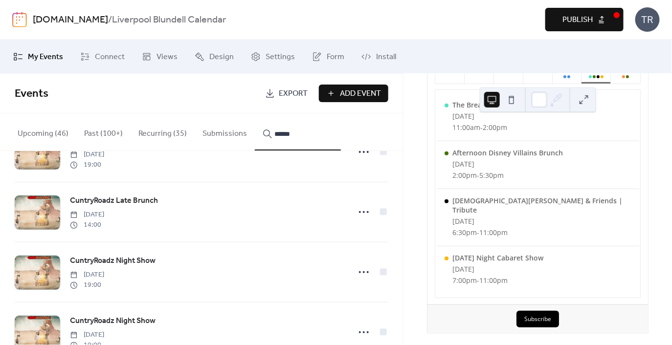
click at [312, 134] on input "******" at bounding box center [303, 134] width 59 height 12
click at [255, 114] on button "**********" at bounding box center [298, 132] width 86 height 37
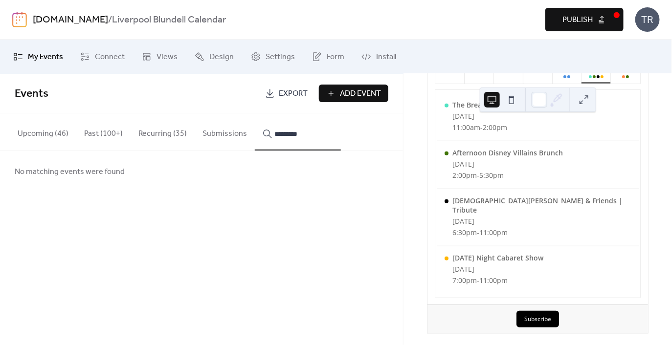
click at [255, 114] on button "********" at bounding box center [298, 132] width 86 height 37
type input "**********"
click at [255, 114] on button "*******" at bounding box center [298, 132] width 86 height 37
type input "**********"
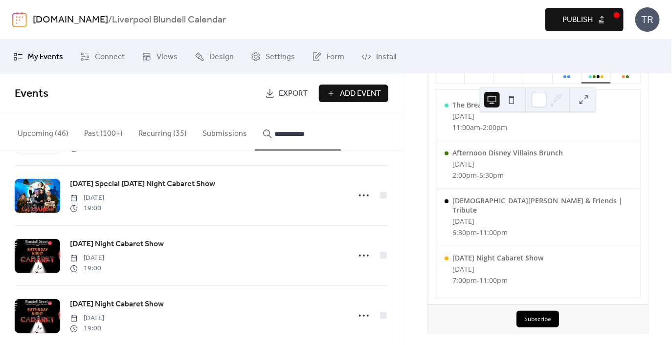
scroll to position [136, 0]
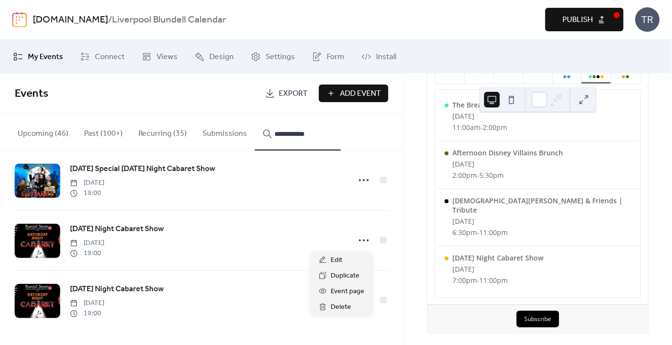
click at [363, 240] on icon at bounding box center [364, 241] width 16 height 16
click at [342, 256] on span "Edit" at bounding box center [337, 261] width 12 height 12
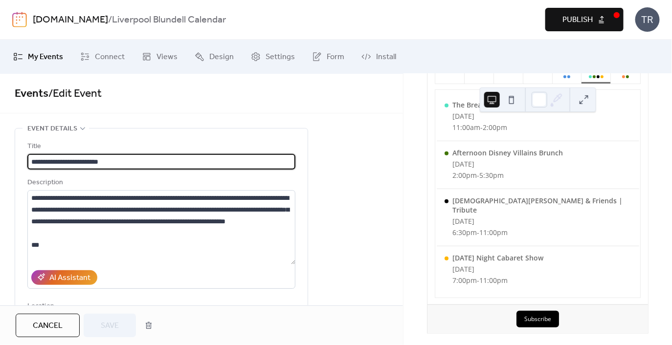
type input "**********"
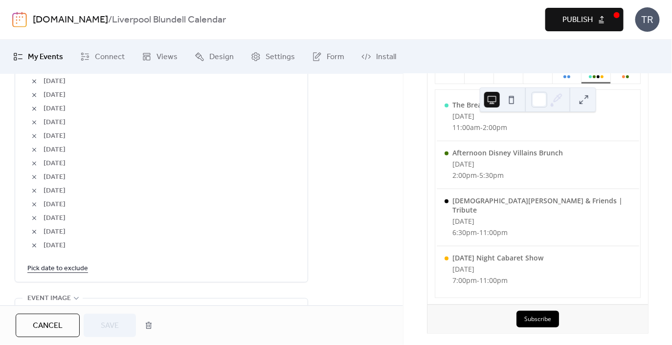
scroll to position [672, 0]
click at [52, 267] on link "Pick date to exclude" at bounding box center [57, 267] width 61 height 12
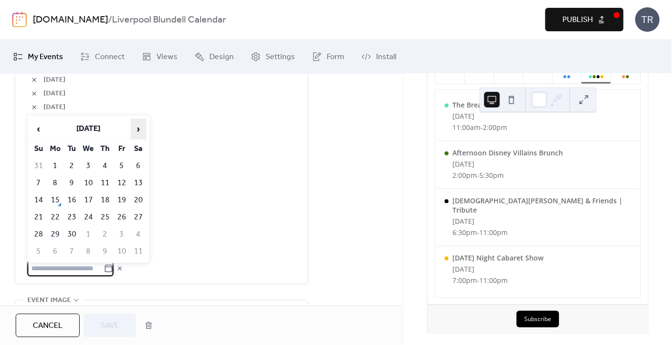
click at [142, 134] on span "›" at bounding box center [138, 129] width 15 height 20
click at [138, 184] on td "11" at bounding box center [139, 183] width 16 height 16
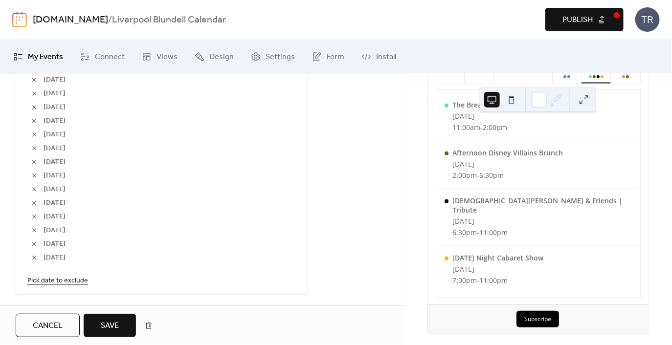
click at [102, 327] on span "Save" at bounding box center [110, 326] width 18 height 12
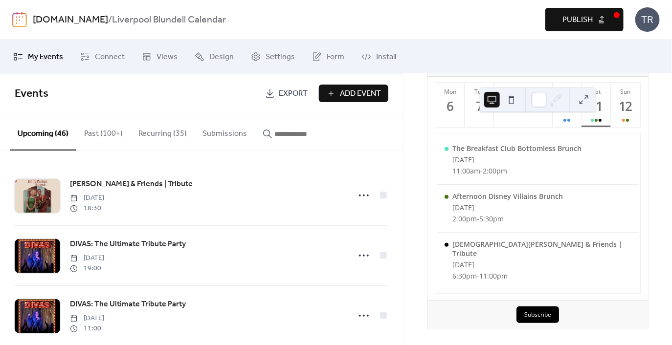
scroll to position [81, 0]
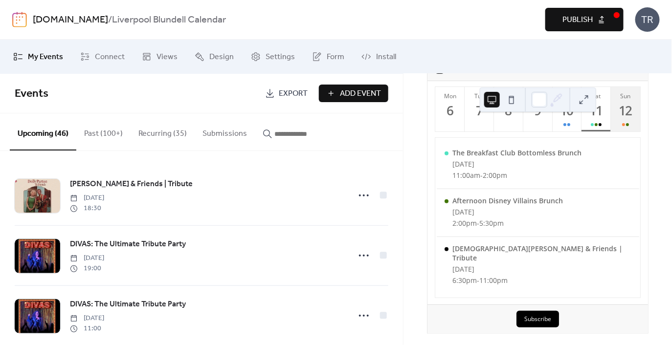
click at [621, 119] on div "12" at bounding box center [626, 111] width 16 height 16
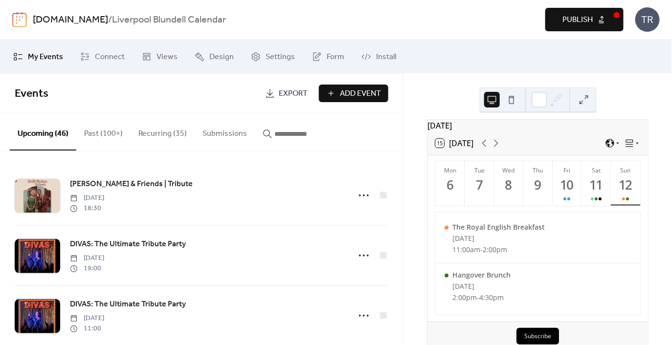
scroll to position [3, 0]
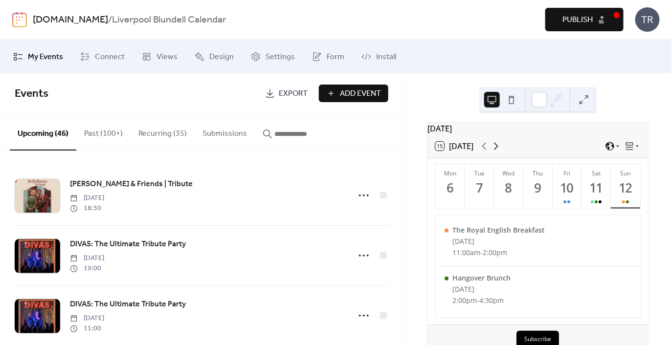
click at [501, 152] on icon at bounding box center [496, 146] width 12 height 12
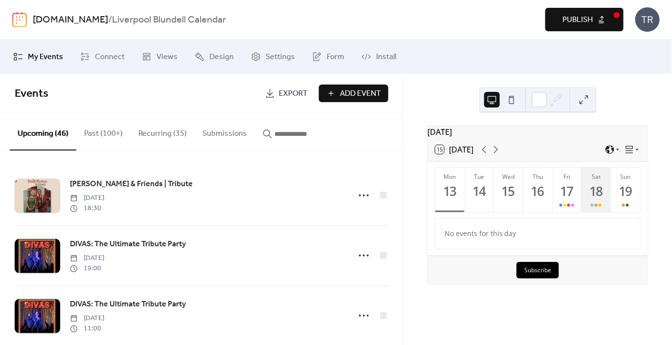
click at [582, 206] on button "Sat 18" at bounding box center [596, 190] width 29 height 45
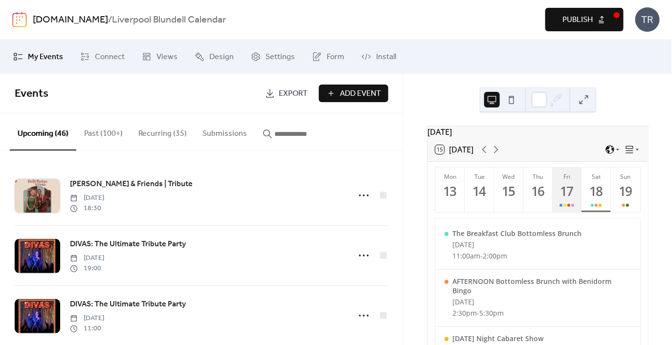
click at [572, 200] on div "17" at bounding box center [567, 191] width 16 height 16
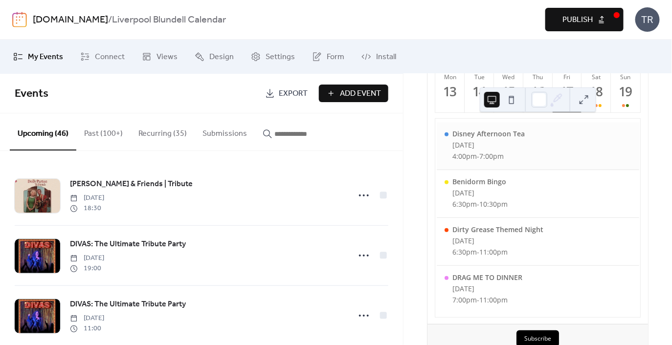
scroll to position [102, 0]
click at [289, 137] on input "button" at bounding box center [303, 134] width 59 height 12
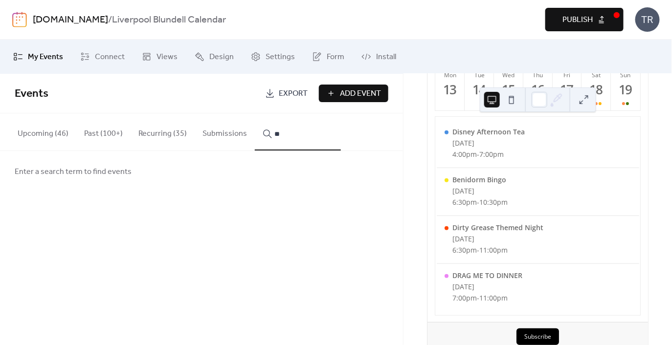
type input "*"
click at [255, 114] on button "*****" at bounding box center [298, 132] width 86 height 37
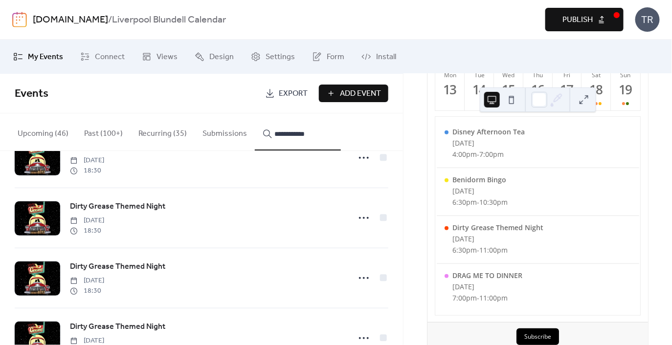
scroll to position [557, 0]
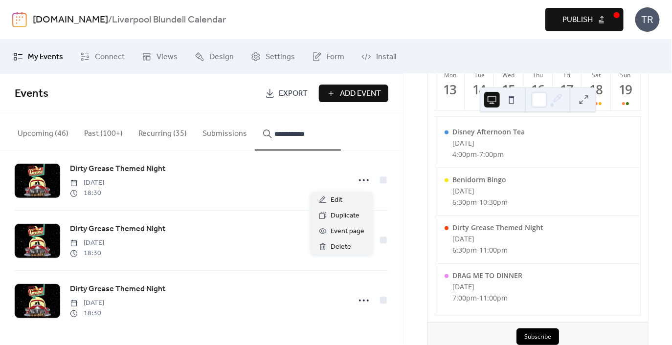
click at [363, 182] on icon at bounding box center [364, 181] width 16 height 16
click at [349, 251] on span "Delete" at bounding box center [341, 248] width 21 height 12
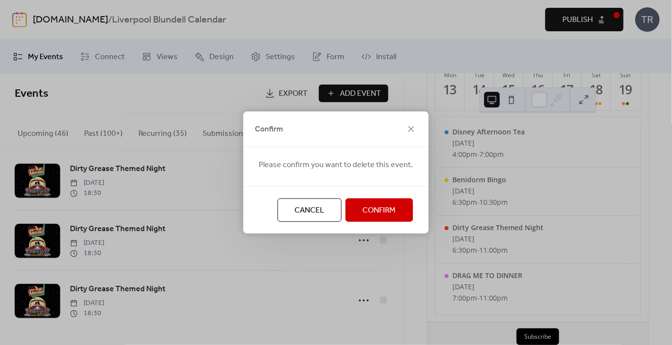
click at [384, 216] on span "Confirm" at bounding box center [379, 211] width 33 height 12
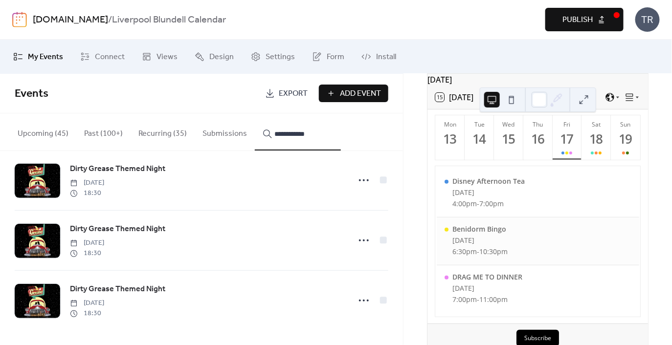
scroll to position [75, 0]
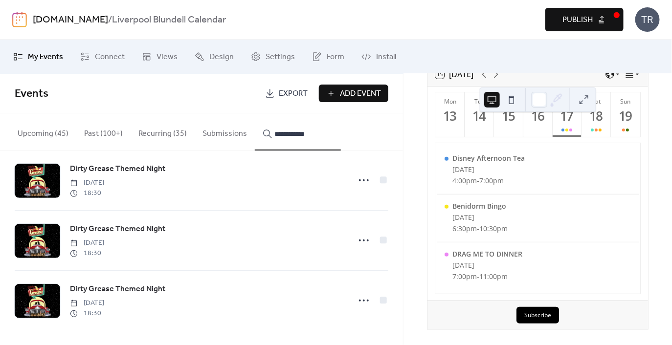
click at [577, 22] on span "Publish" at bounding box center [578, 20] width 30 height 12
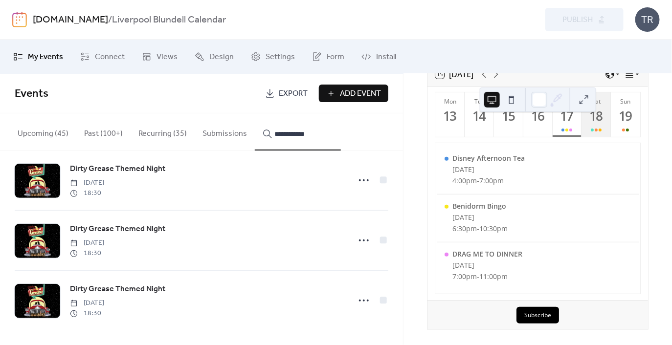
click at [594, 132] on div at bounding box center [596, 130] width 11 height 8
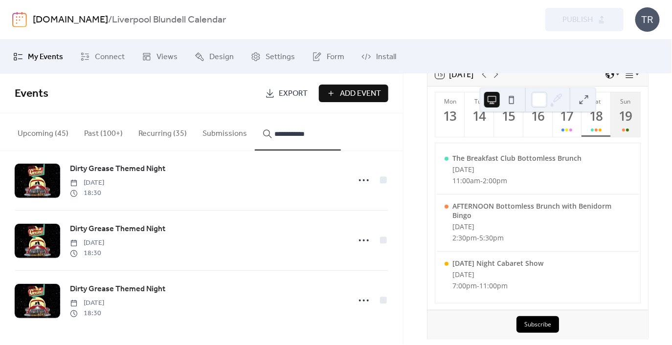
click at [623, 132] on div at bounding box center [625, 130] width 7 height 8
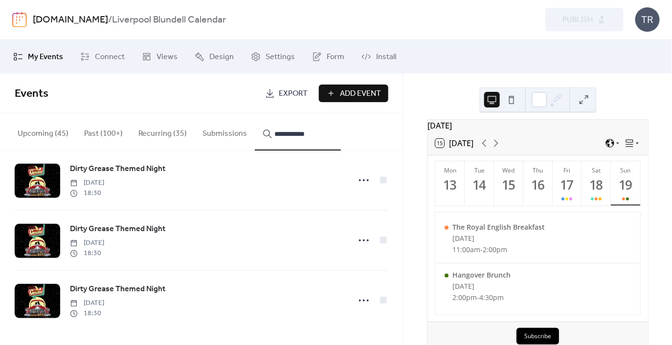
scroll to position [0, 0]
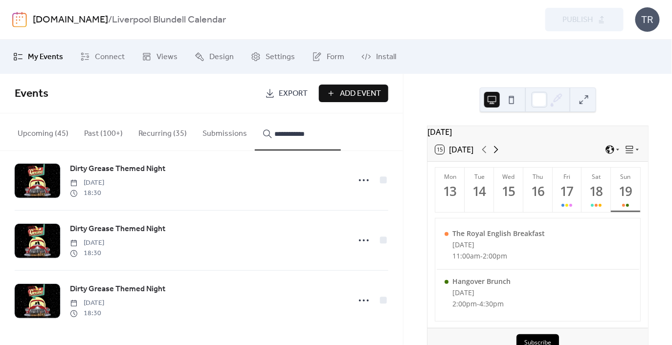
click at [498, 156] on icon at bounding box center [496, 150] width 12 height 12
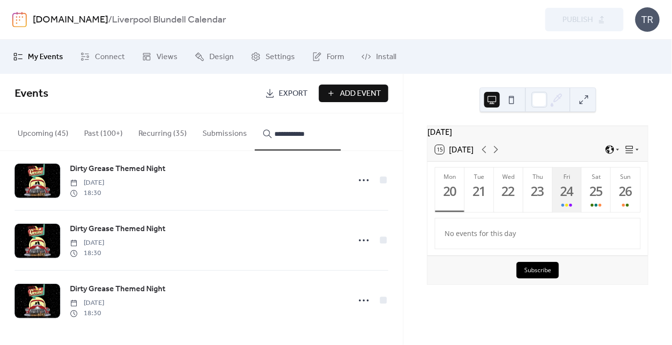
click at [571, 207] on button "Fri 24" at bounding box center [567, 190] width 29 height 45
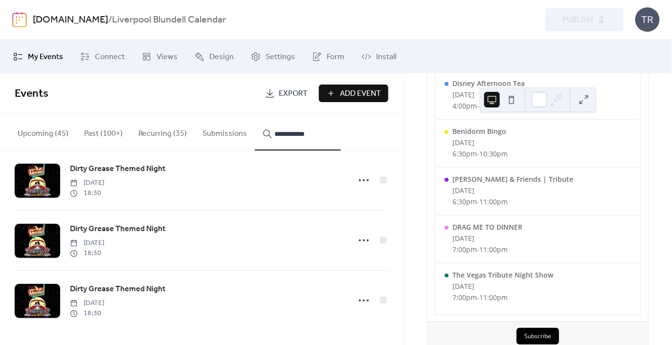
scroll to position [158, 0]
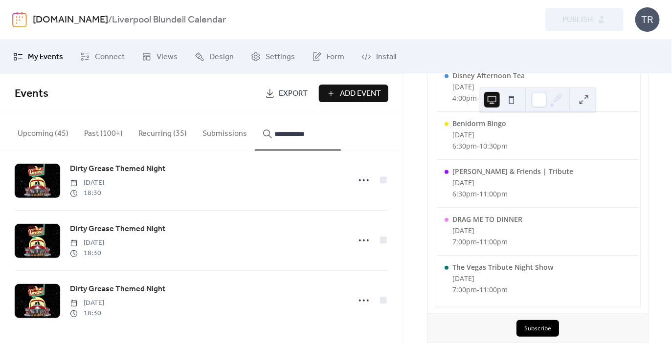
click at [298, 138] on input "**********" at bounding box center [303, 134] width 59 height 12
drag, startPoint x: 315, startPoint y: 137, endPoint x: 263, endPoint y: 137, distance: 51.9
click at [263, 137] on div "**********" at bounding box center [298, 134] width 70 height 12
type input "*"
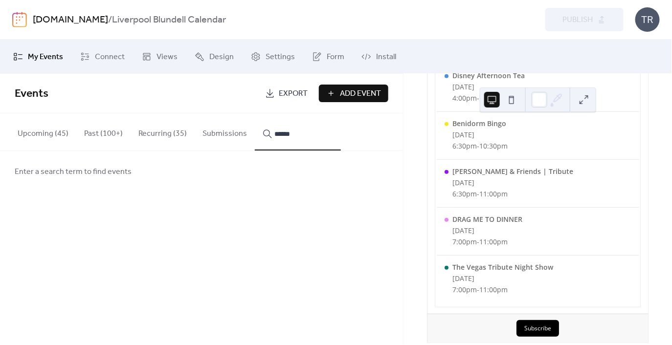
click at [255, 114] on button "*****" at bounding box center [298, 132] width 86 height 37
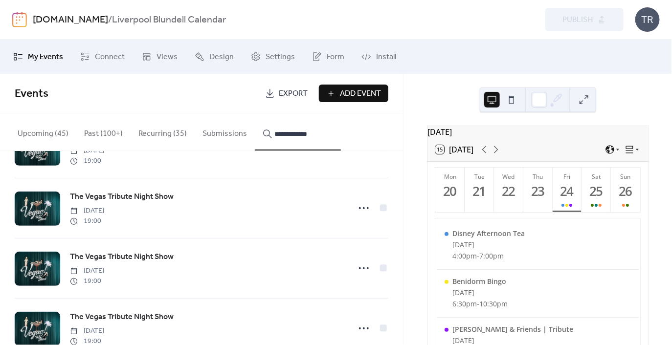
scroll to position [617, 0]
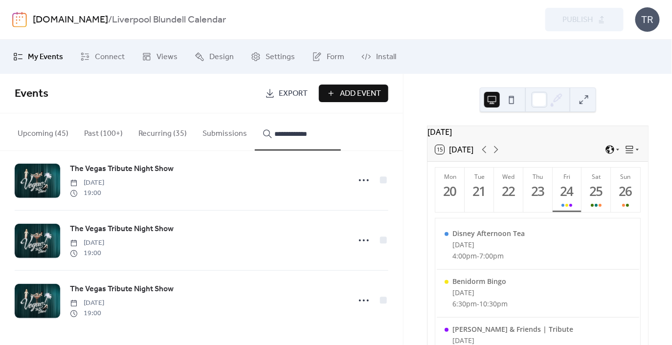
click at [356, 182] on icon at bounding box center [364, 181] width 16 height 16
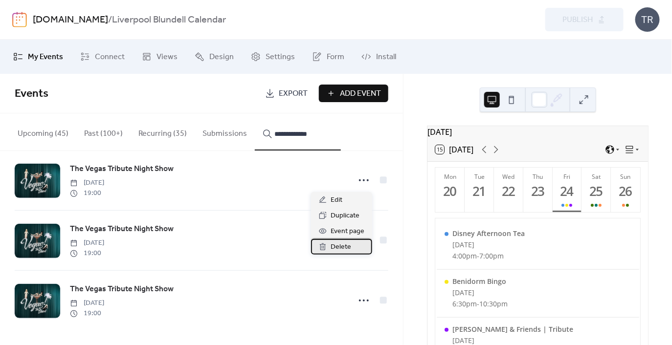
click at [341, 247] on span "Delete" at bounding box center [341, 248] width 21 height 12
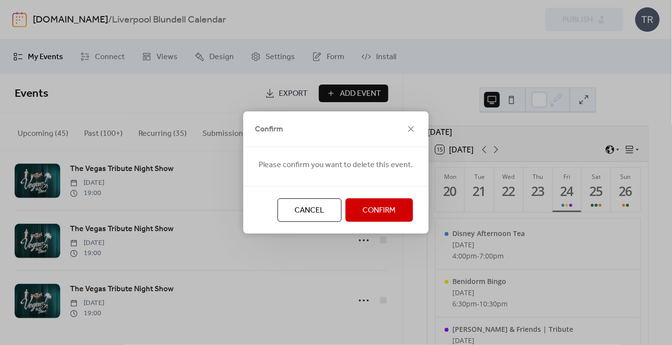
click at [363, 210] on span "Confirm" at bounding box center [379, 211] width 33 height 12
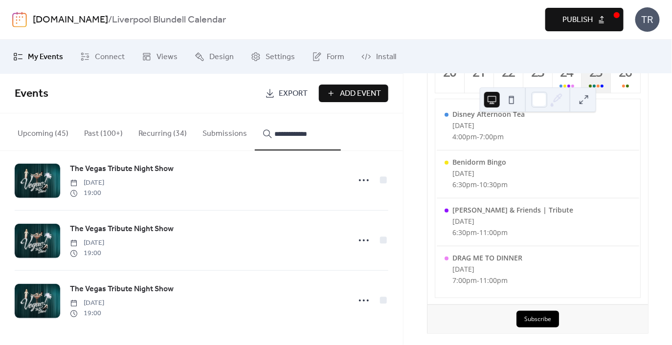
scroll to position [117, 0]
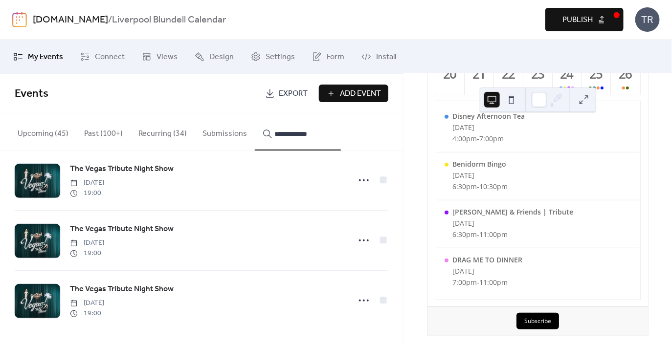
drag, startPoint x: 296, startPoint y: 135, endPoint x: 244, endPoint y: 132, distance: 51.4
click at [244, 132] on div "**********" at bounding box center [201, 133] width 403 height 38
click at [255, 114] on button "********" at bounding box center [298, 132] width 86 height 37
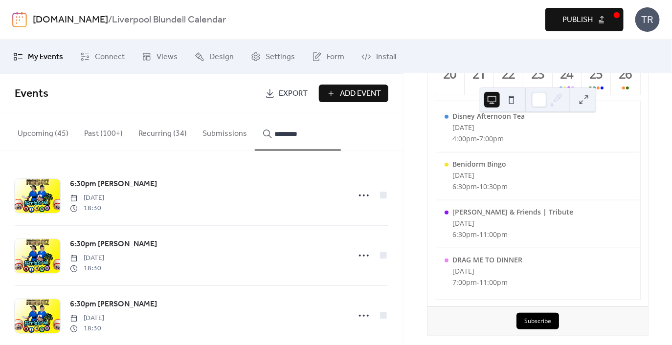
click at [255, 114] on button "********" at bounding box center [298, 132] width 86 height 37
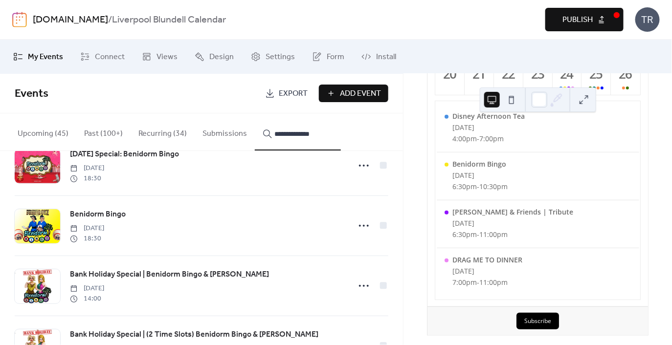
scroll to position [745, 0]
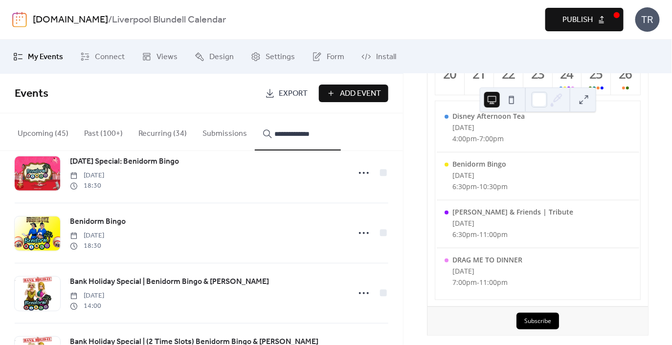
type input "**********"
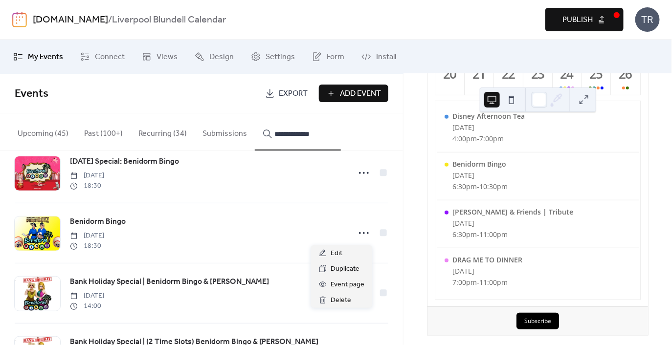
click at [356, 228] on icon at bounding box center [364, 234] width 16 height 16
click at [348, 253] on div "Edit" at bounding box center [341, 254] width 61 height 16
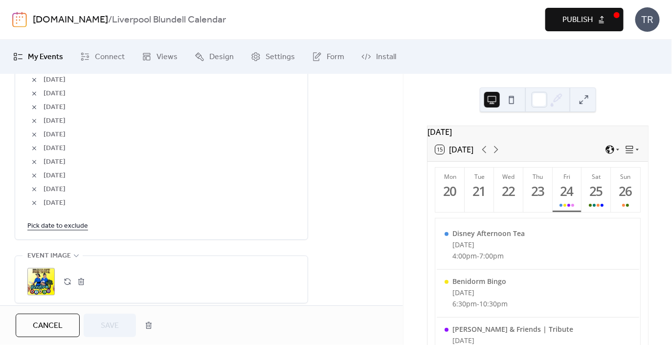
scroll to position [624, 0]
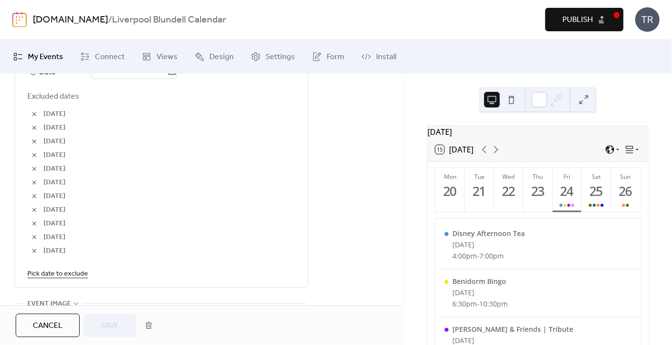
click at [68, 274] on link "Pick date to exclude" at bounding box center [57, 274] width 61 height 12
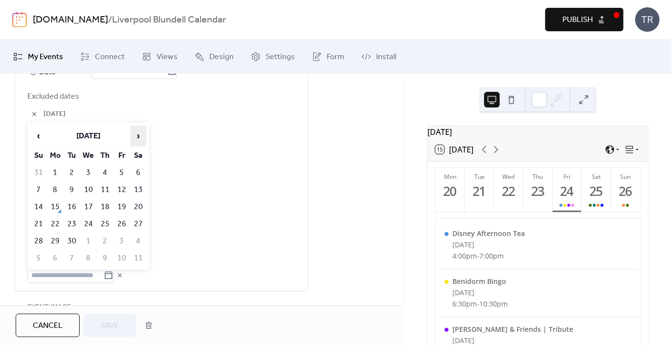
click at [141, 130] on span "›" at bounding box center [138, 136] width 15 height 20
click at [134, 218] on td "25" at bounding box center [139, 224] width 16 height 16
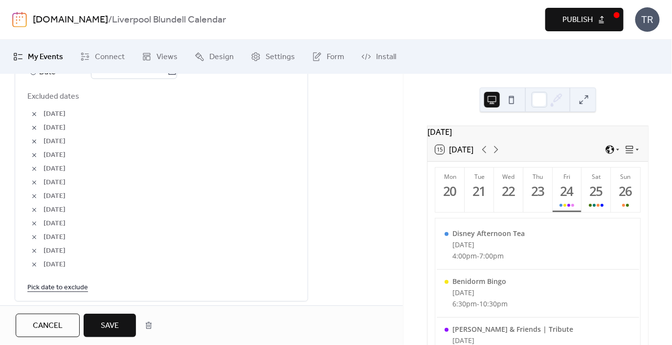
click at [114, 322] on span "Save" at bounding box center [110, 326] width 18 height 12
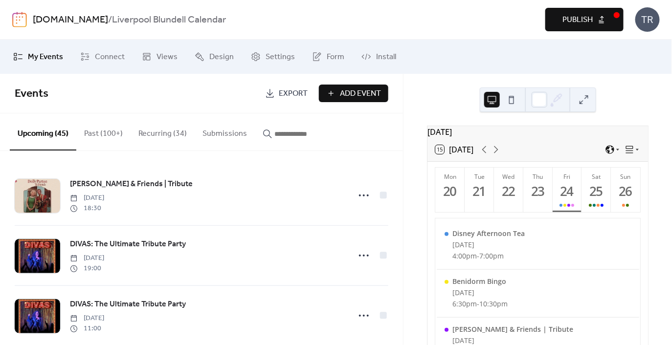
click at [295, 130] on input "button" at bounding box center [303, 134] width 59 height 12
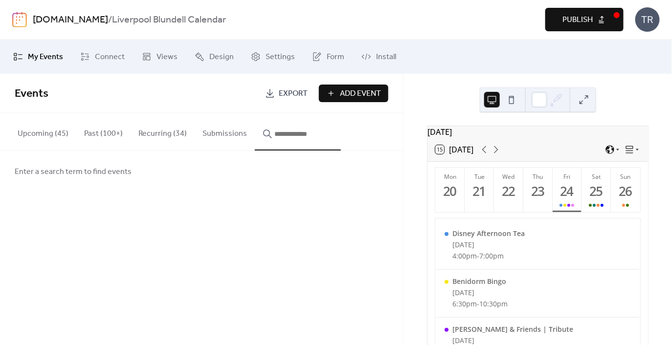
type input "*"
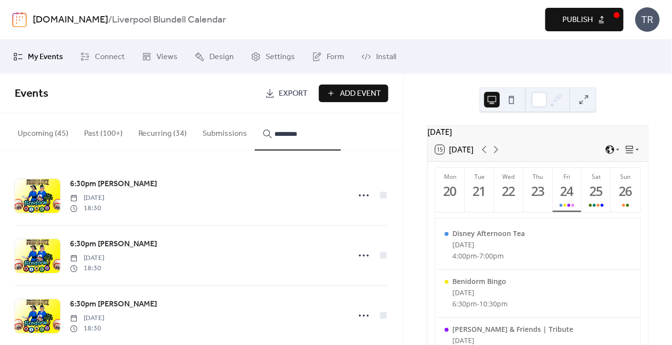
click at [255, 114] on button "********" at bounding box center [298, 132] width 86 height 37
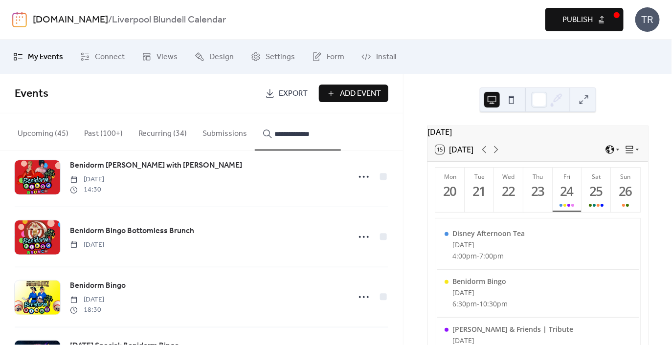
scroll to position [271, 0]
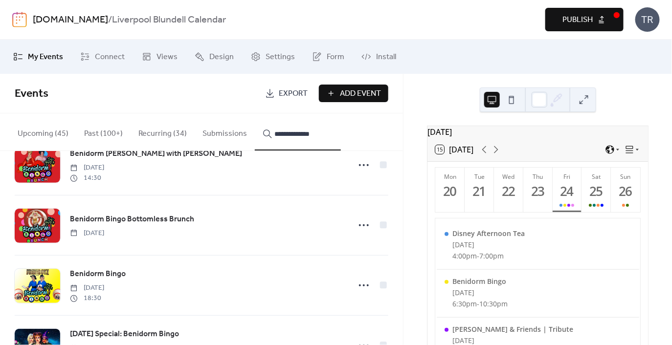
type input "**********"
click at [149, 137] on button "Recurring (34)" at bounding box center [163, 132] width 64 height 36
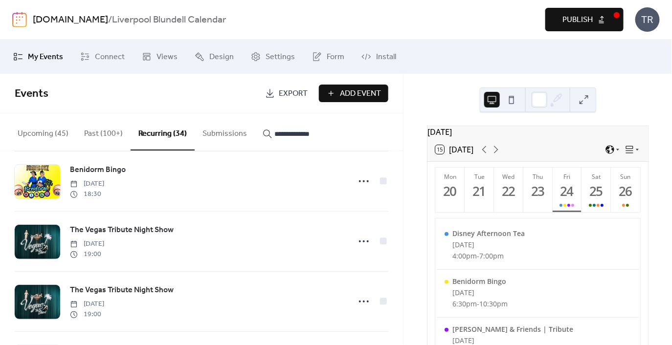
scroll to position [928, 0]
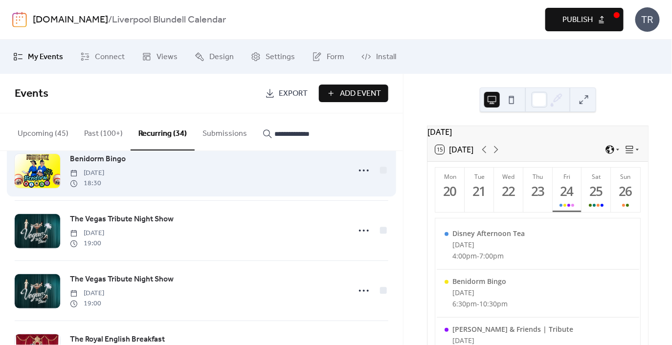
click at [349, 174] on div "Benidorm Bingo [DATE] 18:30" at bounding box center [202, 171] width 374 height 60
click at [356, 173] on icon at bounding box center [364, 171] width 16 height 16
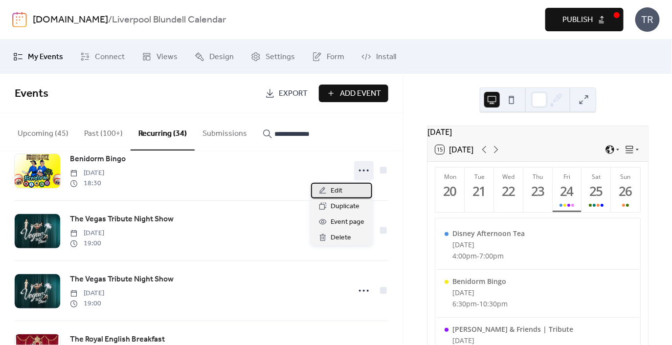
click at [344, 190] on div "Edit" at bounding box center [341, 191] width 61 height 16
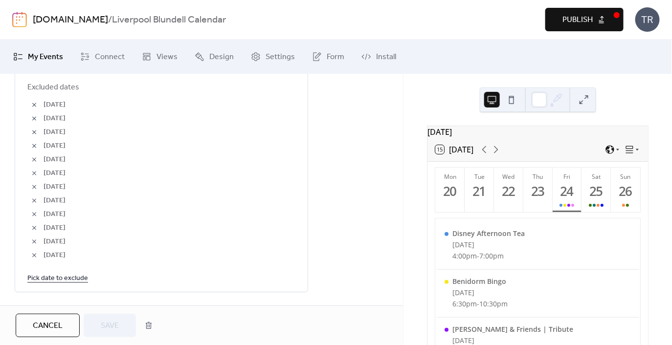
scroll to position [635, 0]
click at [50, 279] on link "Pick date to exclude" at bounding box center [57, 277] width 61 height 12
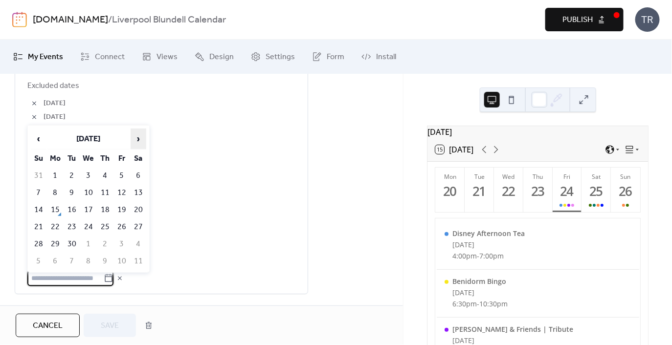
click at [136, 143] on span "›" at bounding box center [138, 139] width 15 height 20
click at [118, 226] on td "24" at bounding box center [122, 227] width 16 height 16
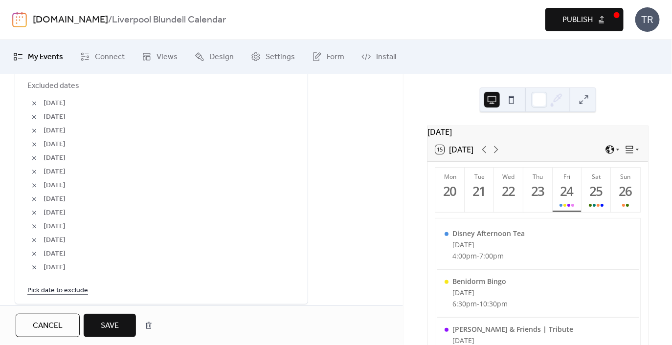
click at [112, 328] on span "Save" at bounding box center [110, 326] width 18 height 12
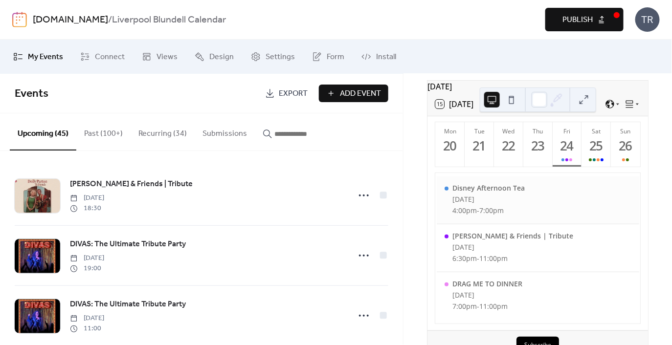
scroll to position [34, 0]
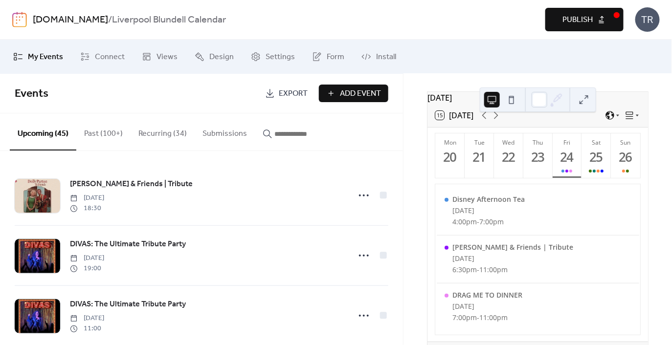
click at [576, 21] on span "Publish" at bounding box center [578, 20] width 30 height 12
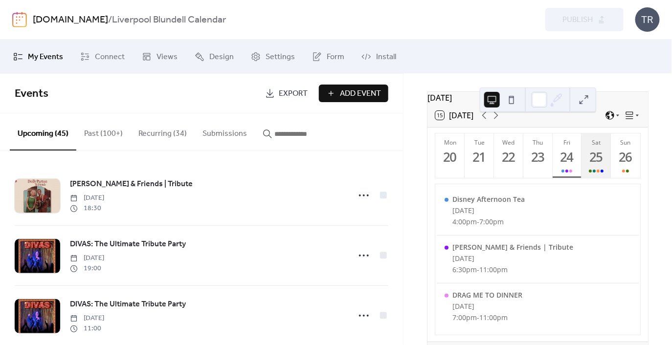
click at [602, 161] on div "25" at bounding box center [597, 157] width 16 height 16
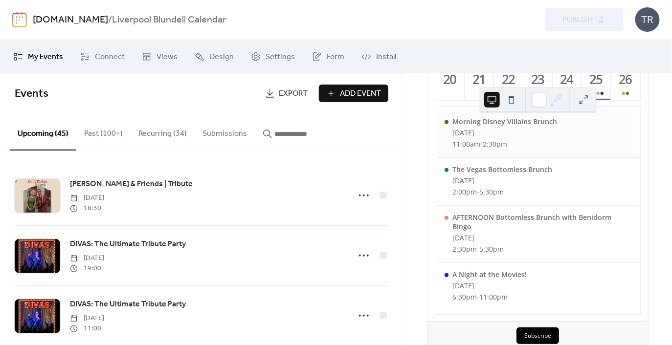
scroll to position [114, 0]
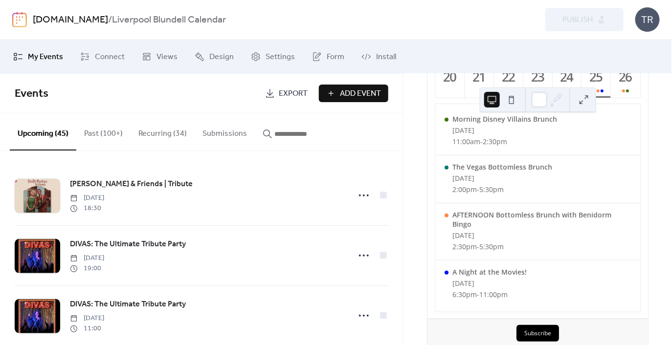
click at [289, 138] on input "button" at bounding box center [303, 134] width 59 height 12
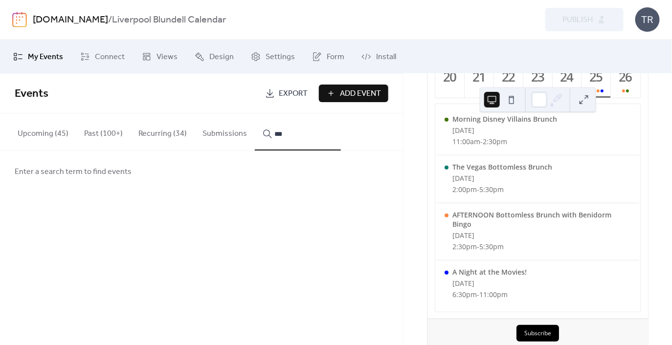
click at [255, 114] on button "**" at bounding box center [298, 132] width 86 height 37
click at [255, 114] on button "***" at bounding box center [298, 132] width 86 height 37
click at [255, 114] on button "*********" at bounding box center [298, 132] width 86 height 37
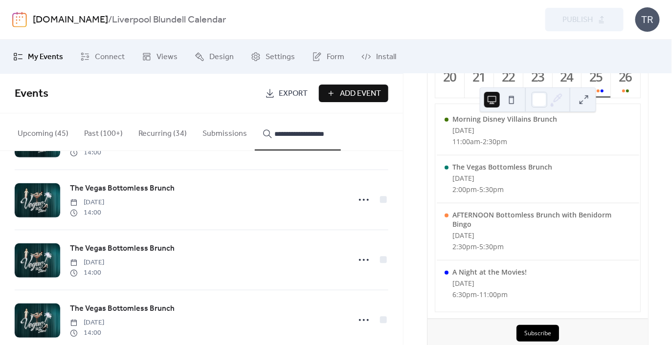
scroll to position [661, 0]
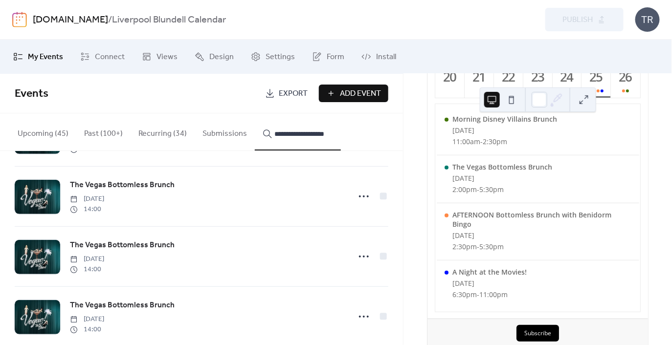
type input "**********"
click at [365, 195] on icon at bounding box center [364, 197] width 16 height 16
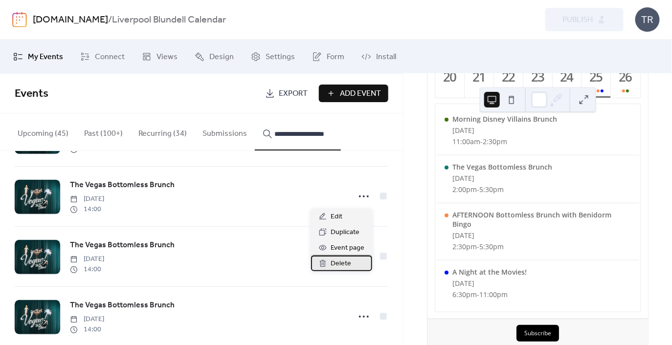
click at [342, 262] on span "Delete" at bounding box center [341, 264] width 21 height 12
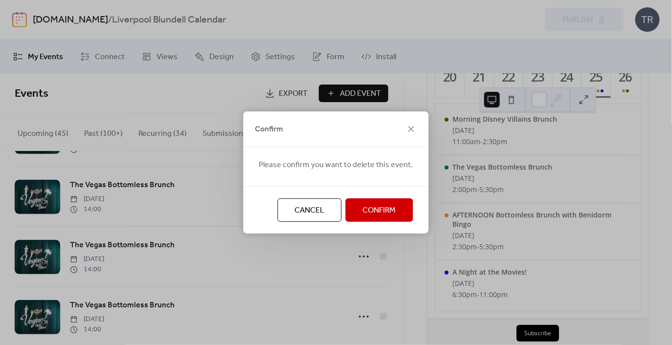
click at [363, 210] on span "Confirm" at bounding box center [379, 211] width 33 height 12
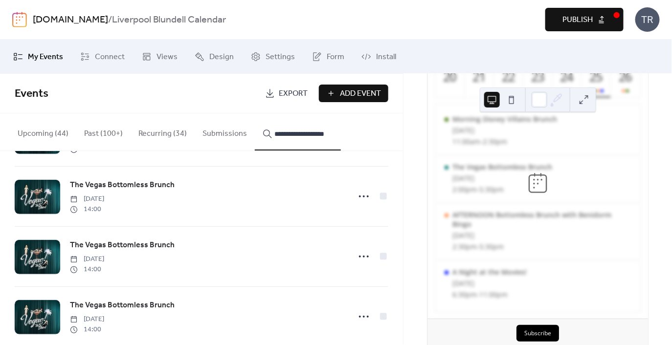
scroll to position [90, 0]
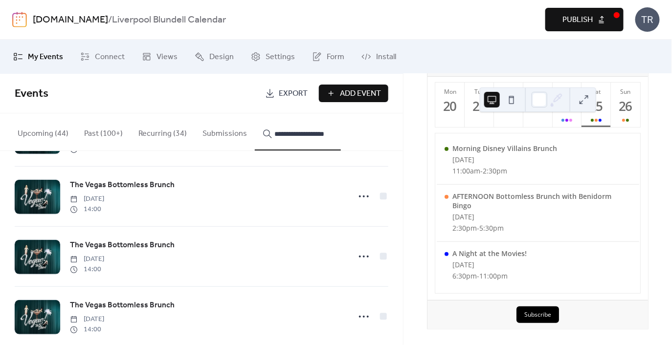
click at [575, 19] on span "Publish" at bounding box center [578, 20] width 30 height 12
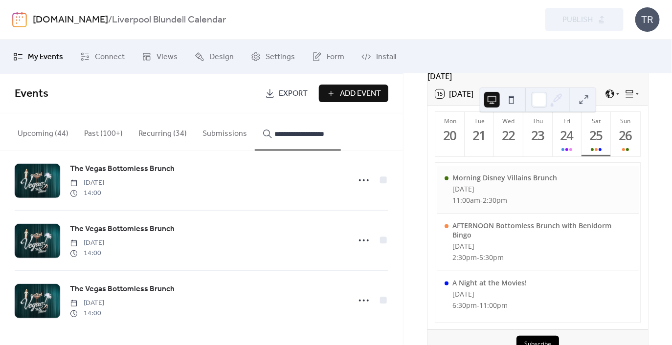
scroll to position [31, 0]
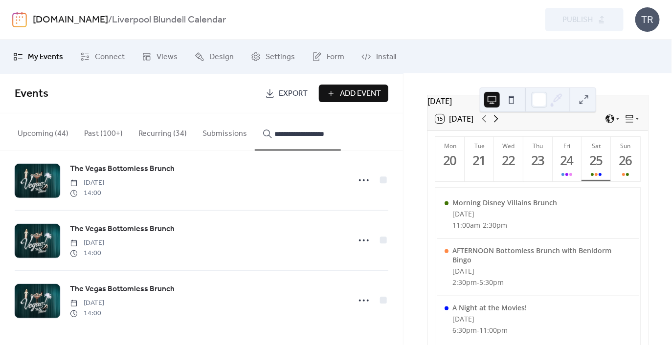
click at [498, 125] on icon at bounding box center [496, 119] width 12 height 12
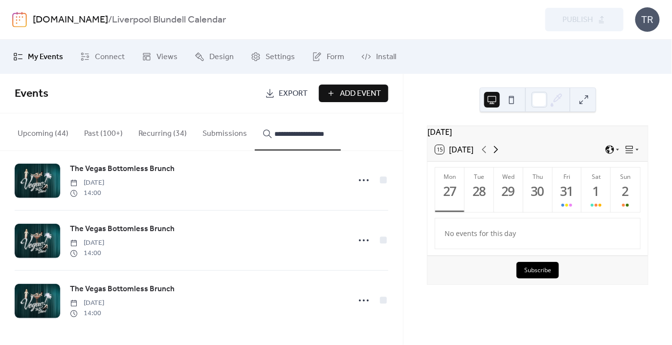
scroll to position [0, 0]
click at [572, 206] on button "Fri 31" at bounding box center [567, 190] width 29 height 45
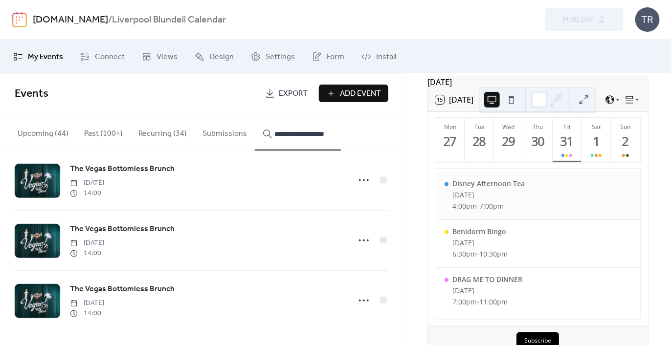
scroll to position [51, 0]
click at [292, 136] on input "**********" at bounding box center [303, 134] width 59 height 12
click at [582, 152] on button "Sat 1" at bounding box center [596, 139] width 29 height 45
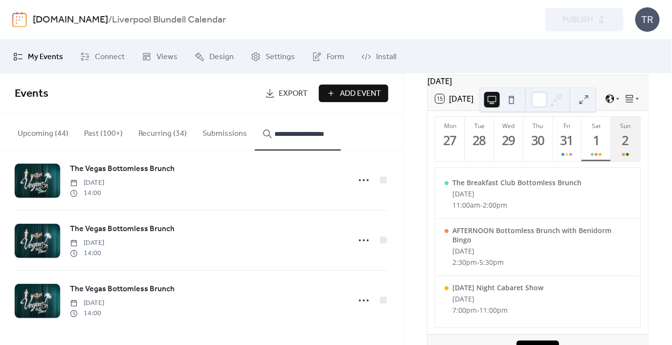
click at [632, 156] on button "Sun 2" at bounding box center [625, 139] width 29 height 45
